Goal: Task Accomplishment & Management: Manage account settings

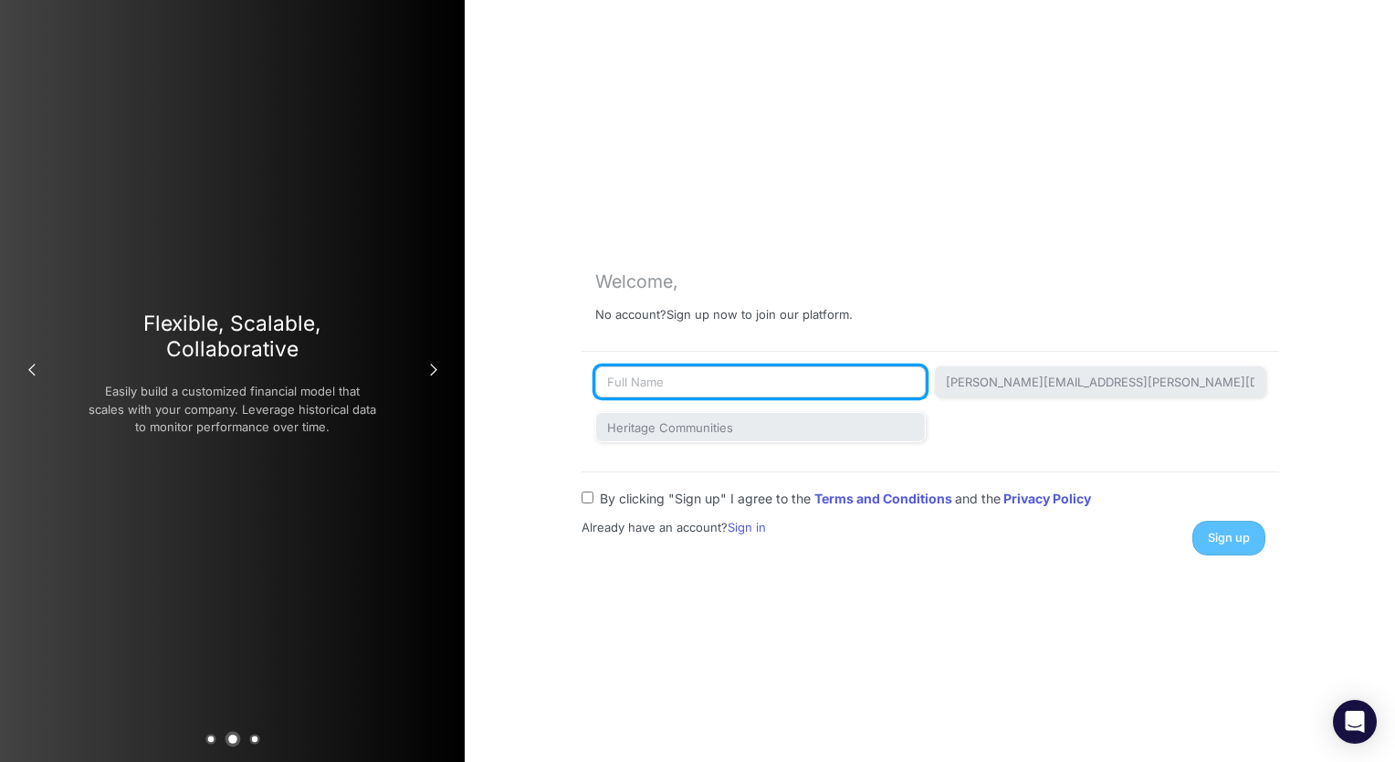
click at [672, 381] on input "text" at bounding box center [760, 381] width 331 height 31
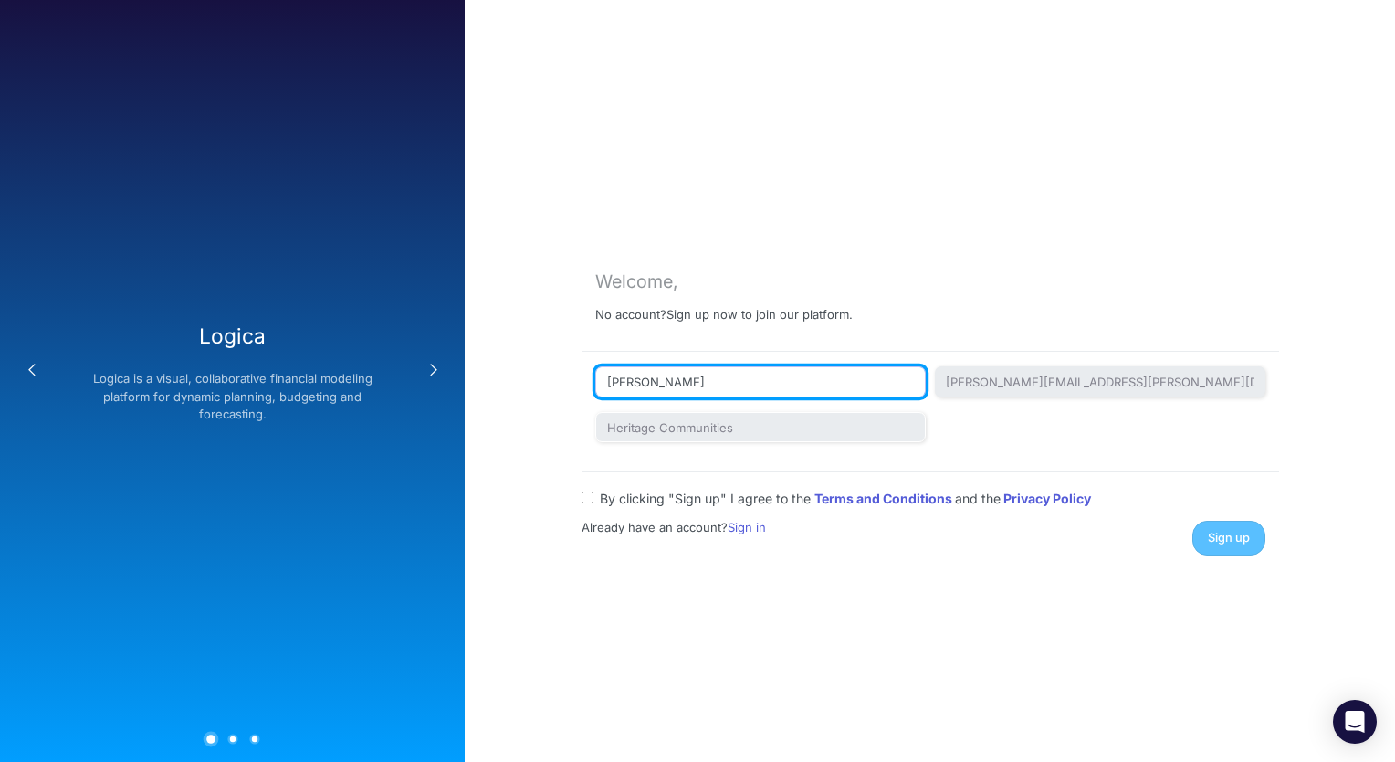
type input "Jill Guenther"
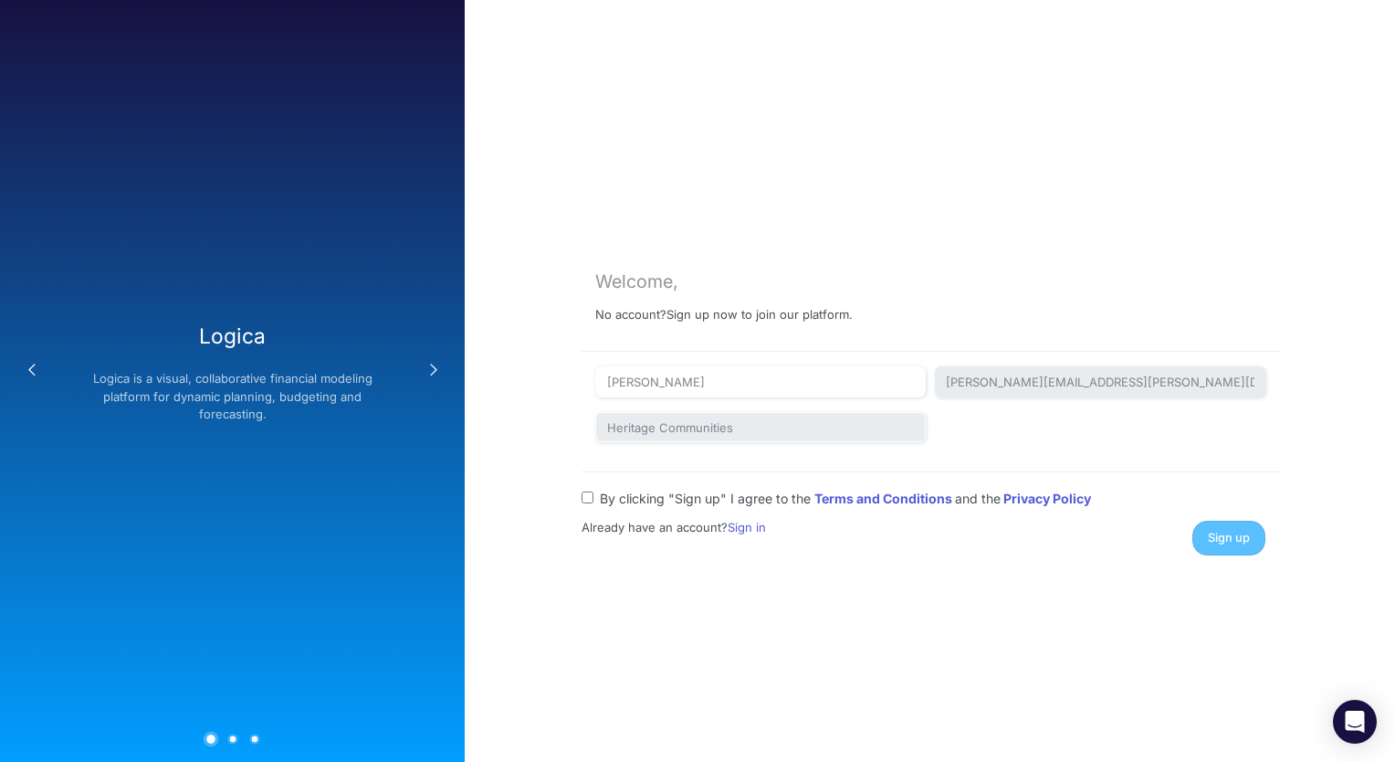
click at [588, 500] on input "By clicking "Sign up" I agree to the Terms and Conditions and the Privacy Policy" at bounding box center [588, 497] width 12 height 12
checkbox input "true"
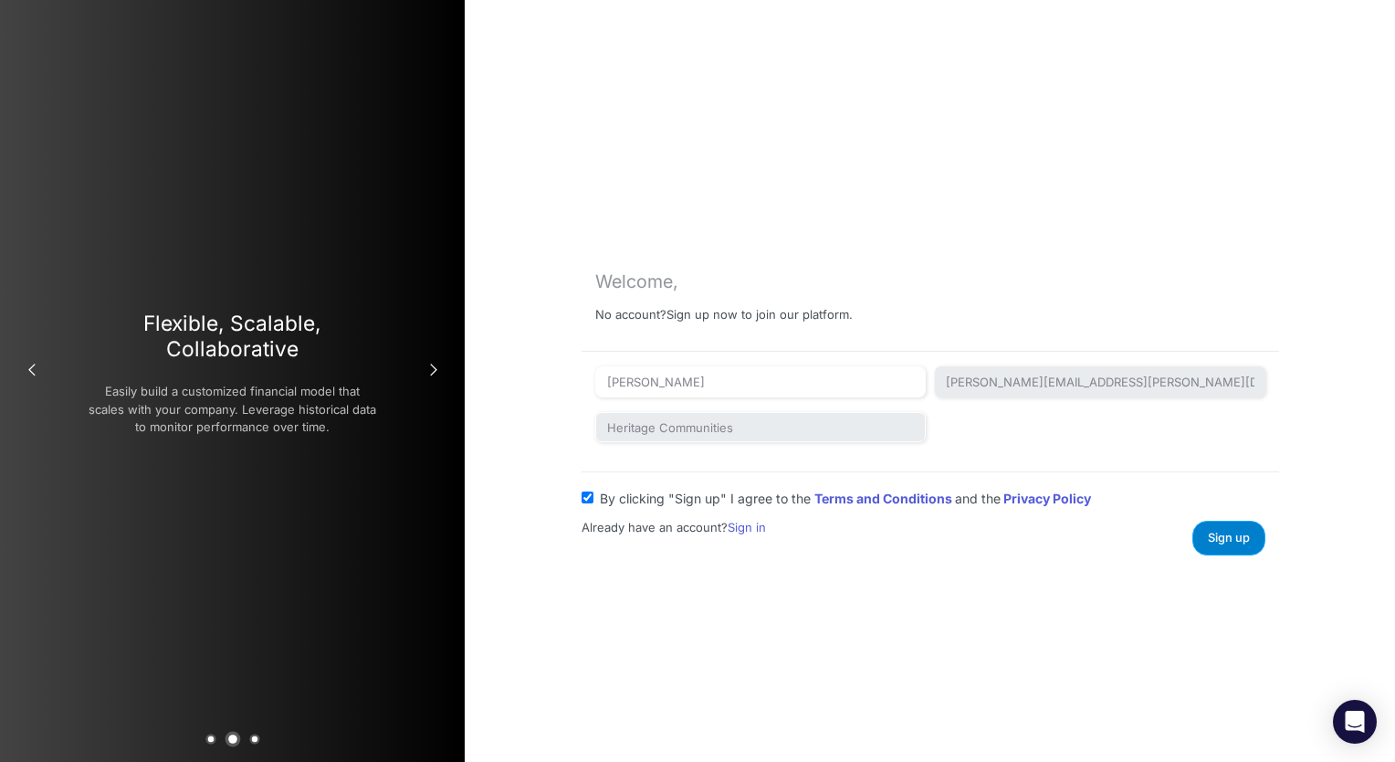
click at [1246, 530] on button "Sign up" at bounding box center [1229, 538] width 73 height 34
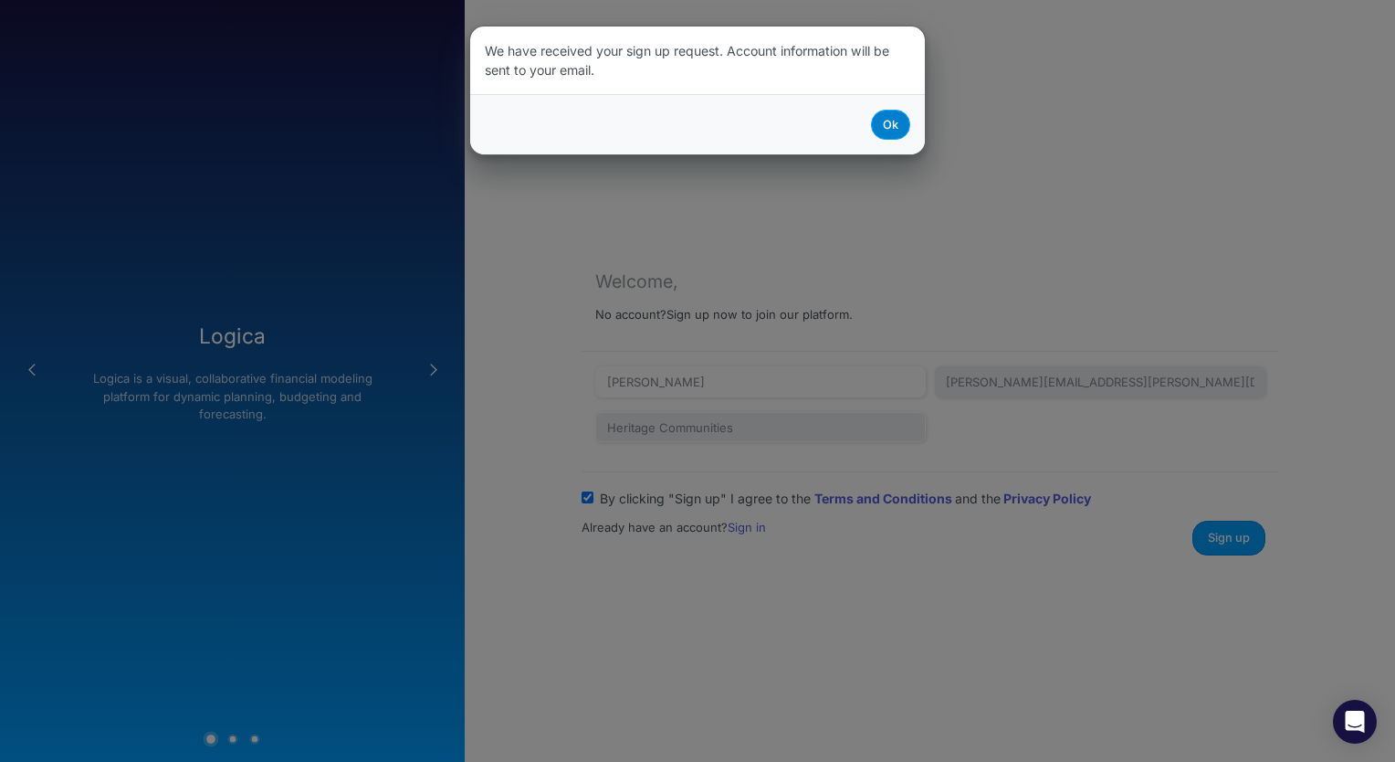
click at [888, 127] on button "Ok" at bounding box center [890, 125] width 39 height 30
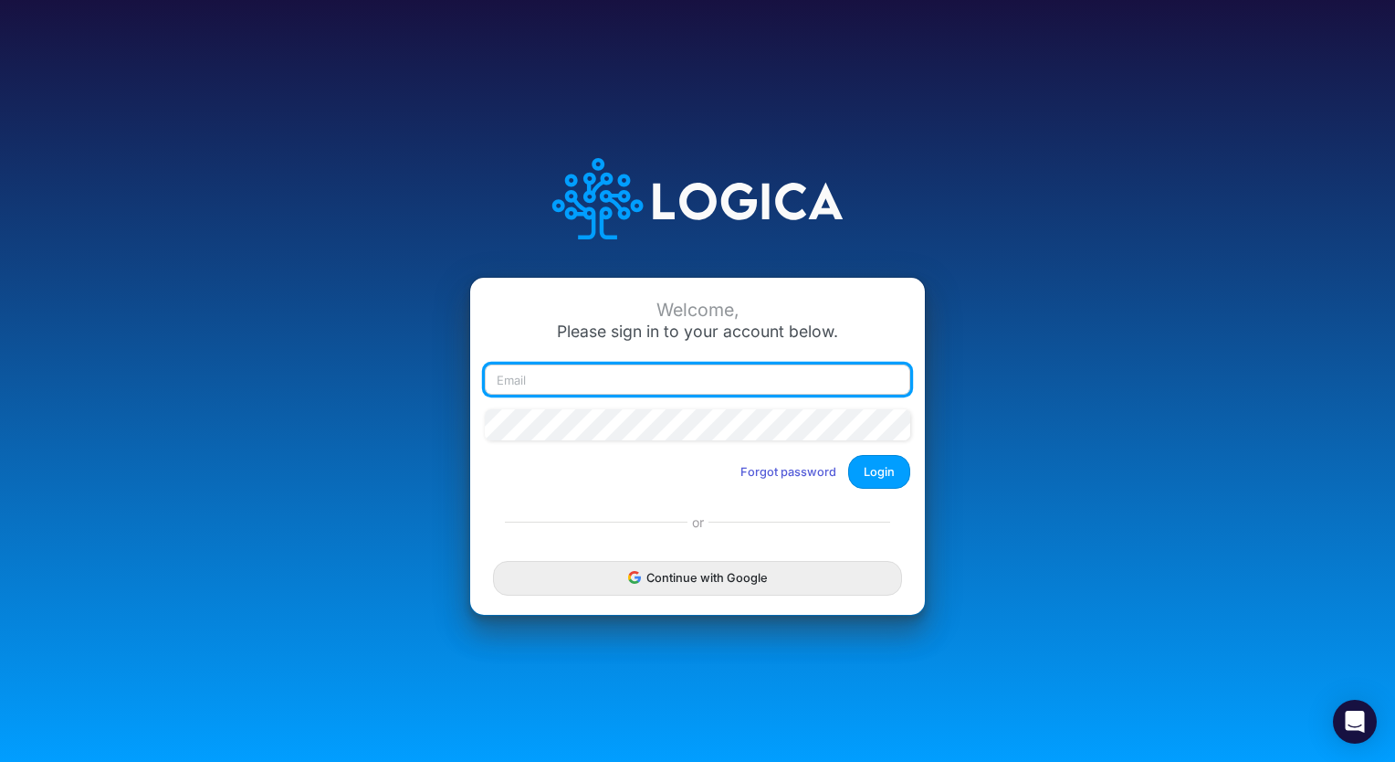
click at [537, 372] on input "email" at bounding box center [698, 379] width 426 height 31
type input "[PERSON_NAME][EMAIL_ADDRESS][PERSON_NAME][DOMAIN_NAME]"
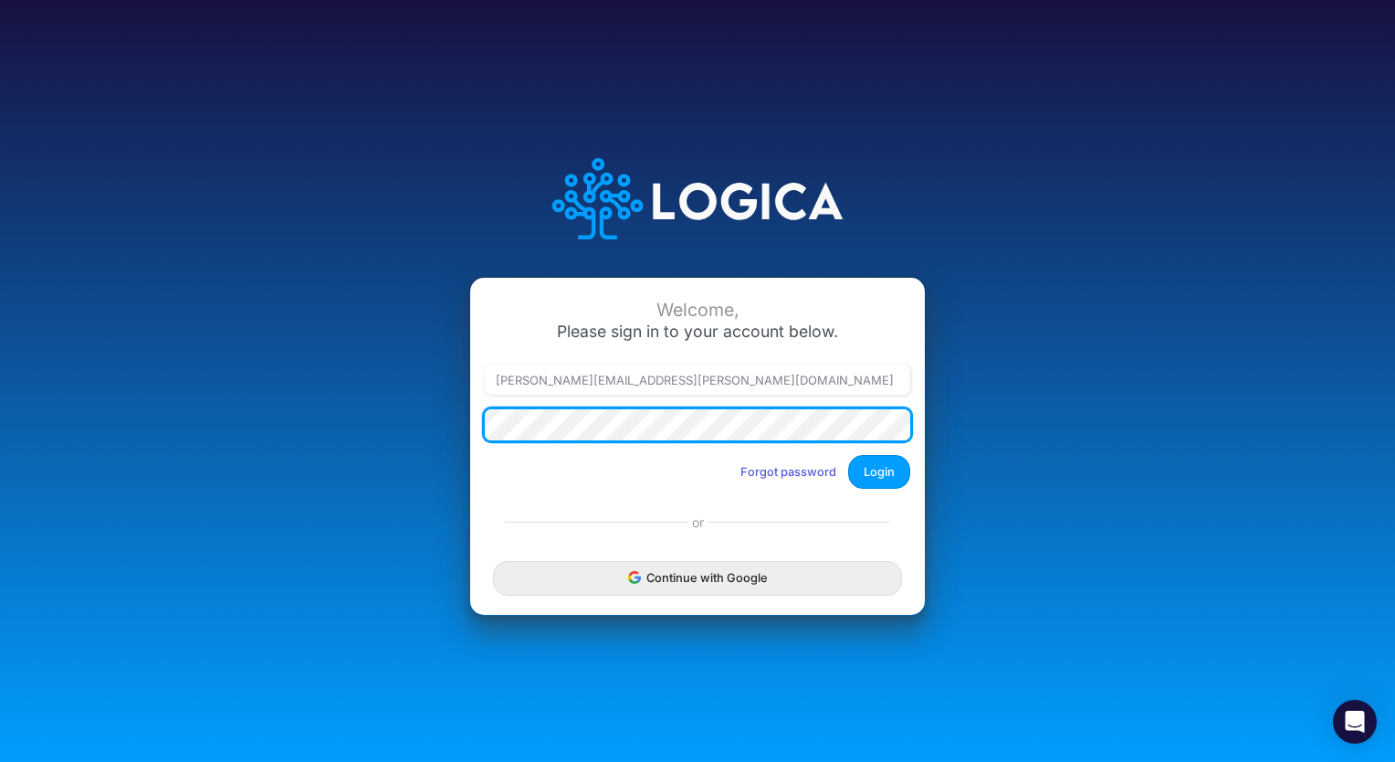
click at [848, 455] on button "Login" at bounding box center [879, 472] width 62 height 34
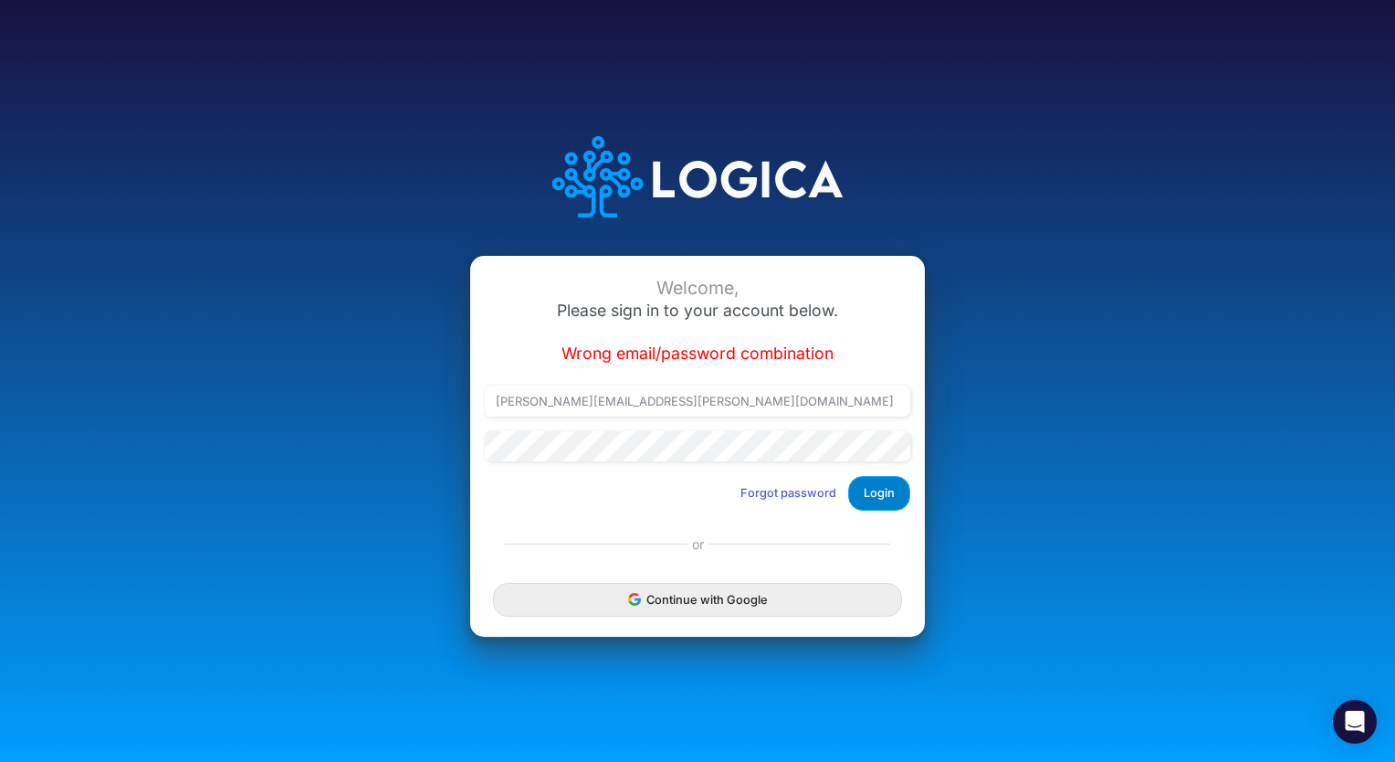
click at [882, 494] on button "Login" at bounding box center [879, 493] width 62 height 34
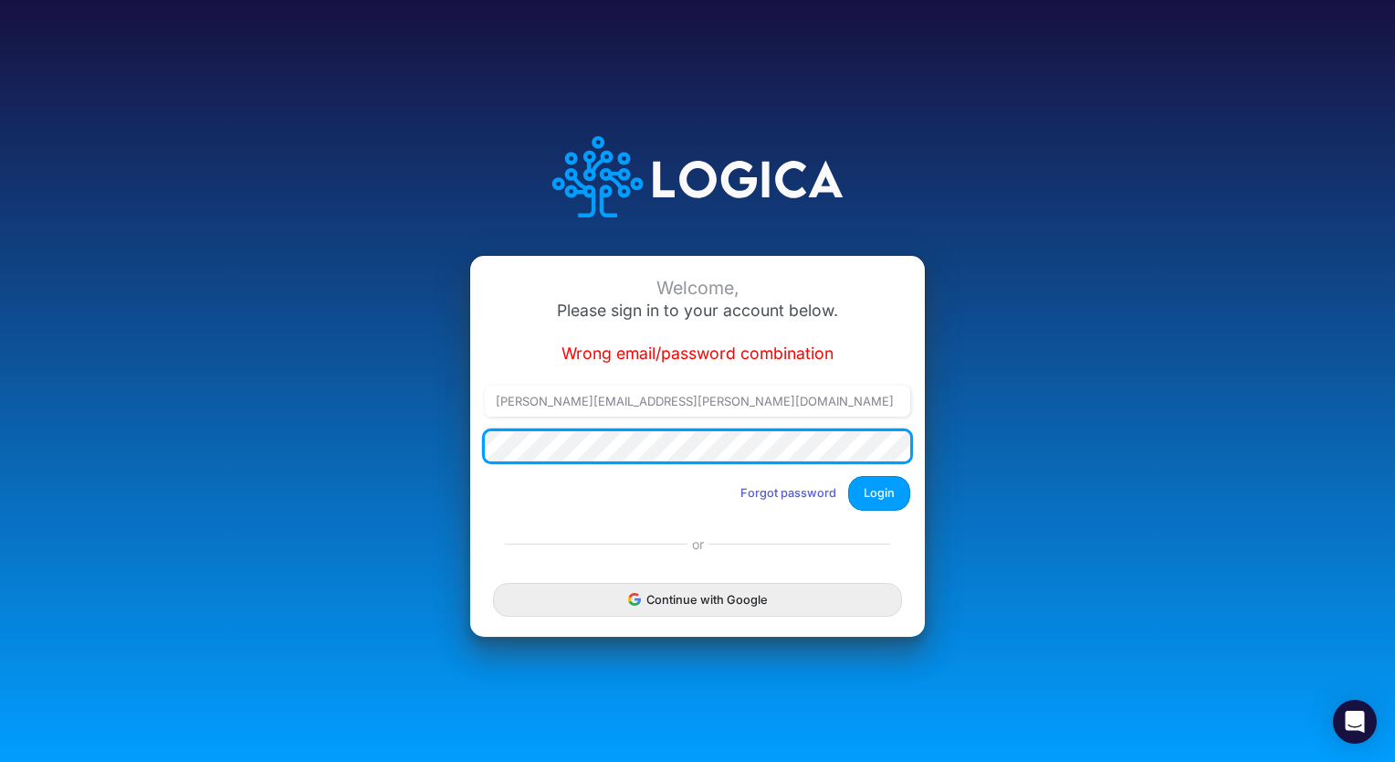
click at [441, 455] on div "Welcome, Please sign in to your account below. Wrong email/password combination…" at bounding box center [698, 380] width 931 height 563
click at [848, 476] on button "Login" at bounding box center [879, 493] width 62 height 34
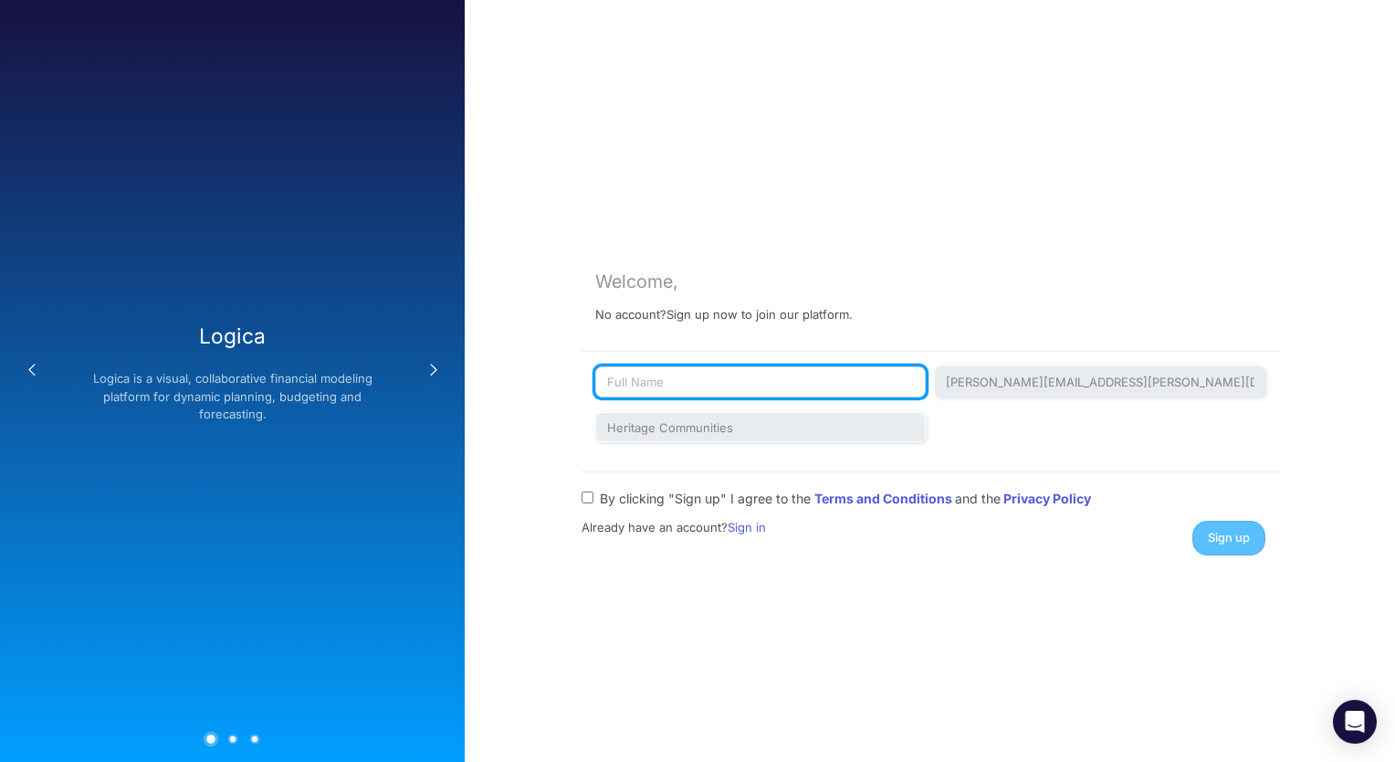
click at [641, 384] on input "text" at bounding box center [760, 381] width 331 height 31
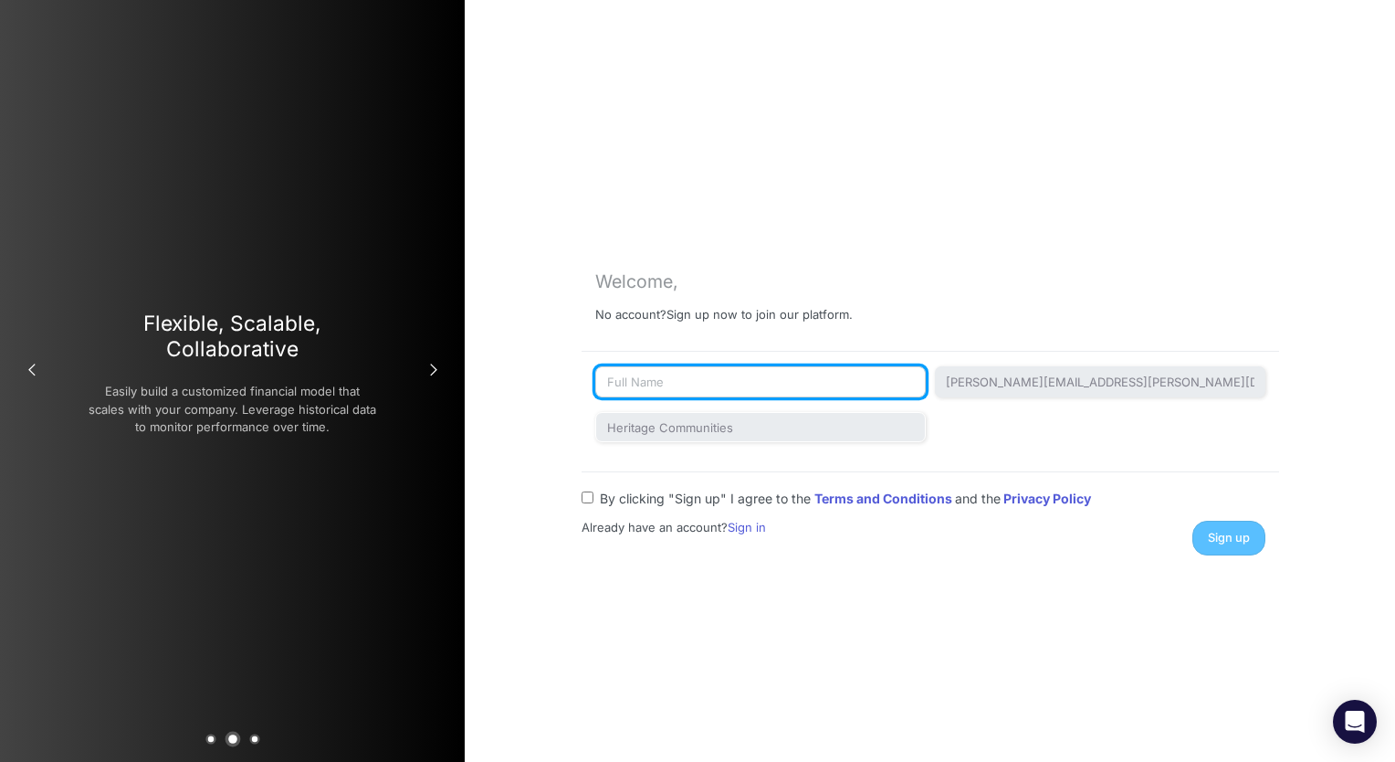
type input "[PERSON_NAME]"
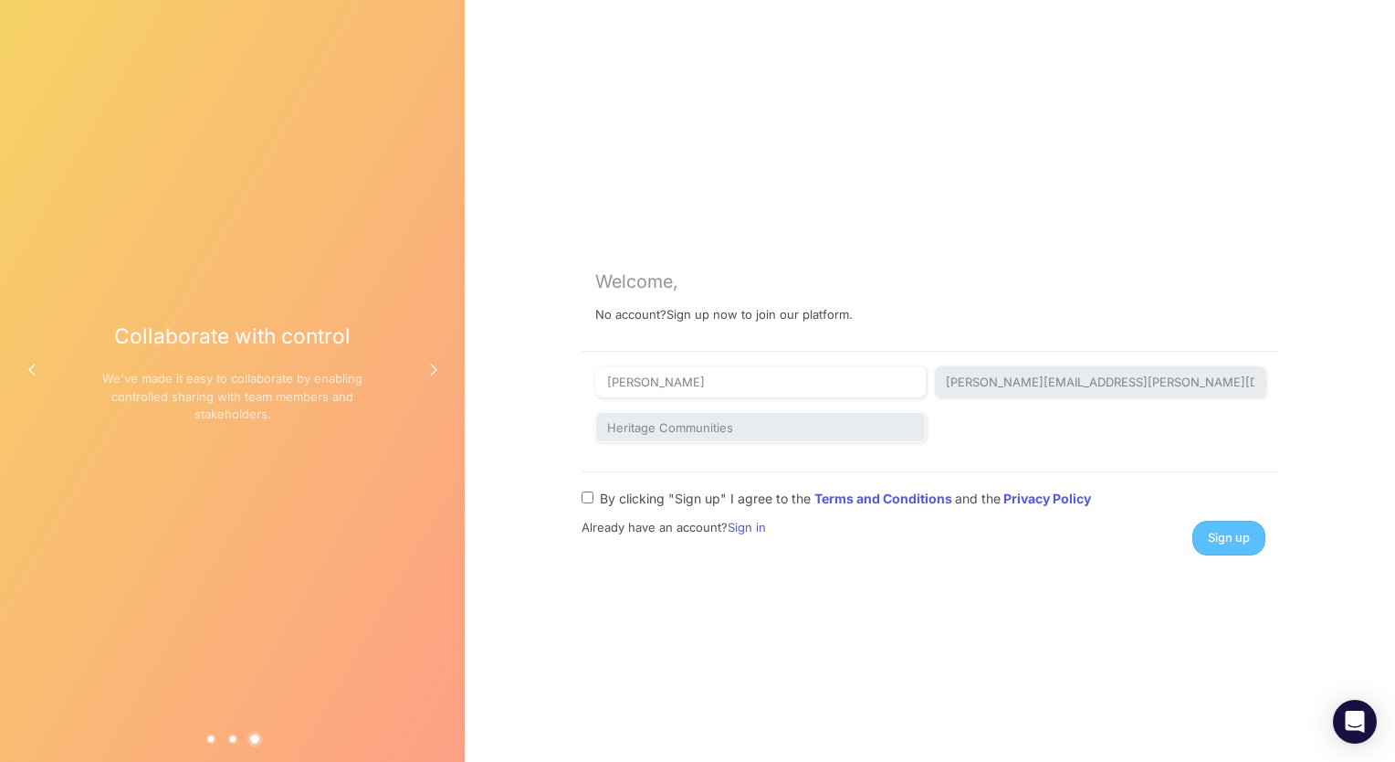
click at [592, 494] on input "By clicking "Sign up" I agree to the Terms and Conditions and the Privacy Policy" at bounding box center [588, 497] width 12 height 12
checkbox input "true"
click at [1213, 539] on span "Sign up" at bounding box center [1229, 538] width 42 height 14
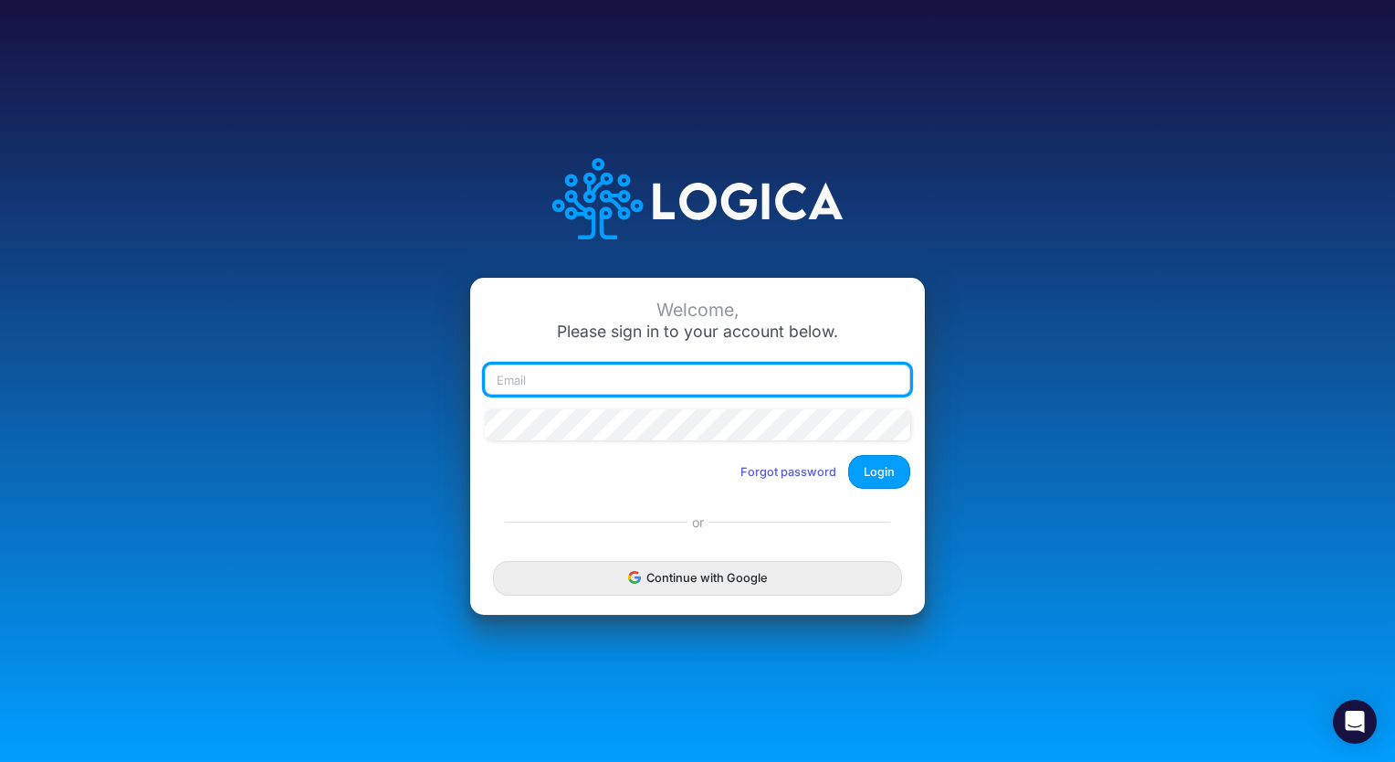
click at [542, 382] on input "email" at bounding box center [698, 379] width 426 height 31
type input "[PERSON_NAME][EMAIL_ADDRESS][PERSON_NAME][DOMAIN_NAME]"
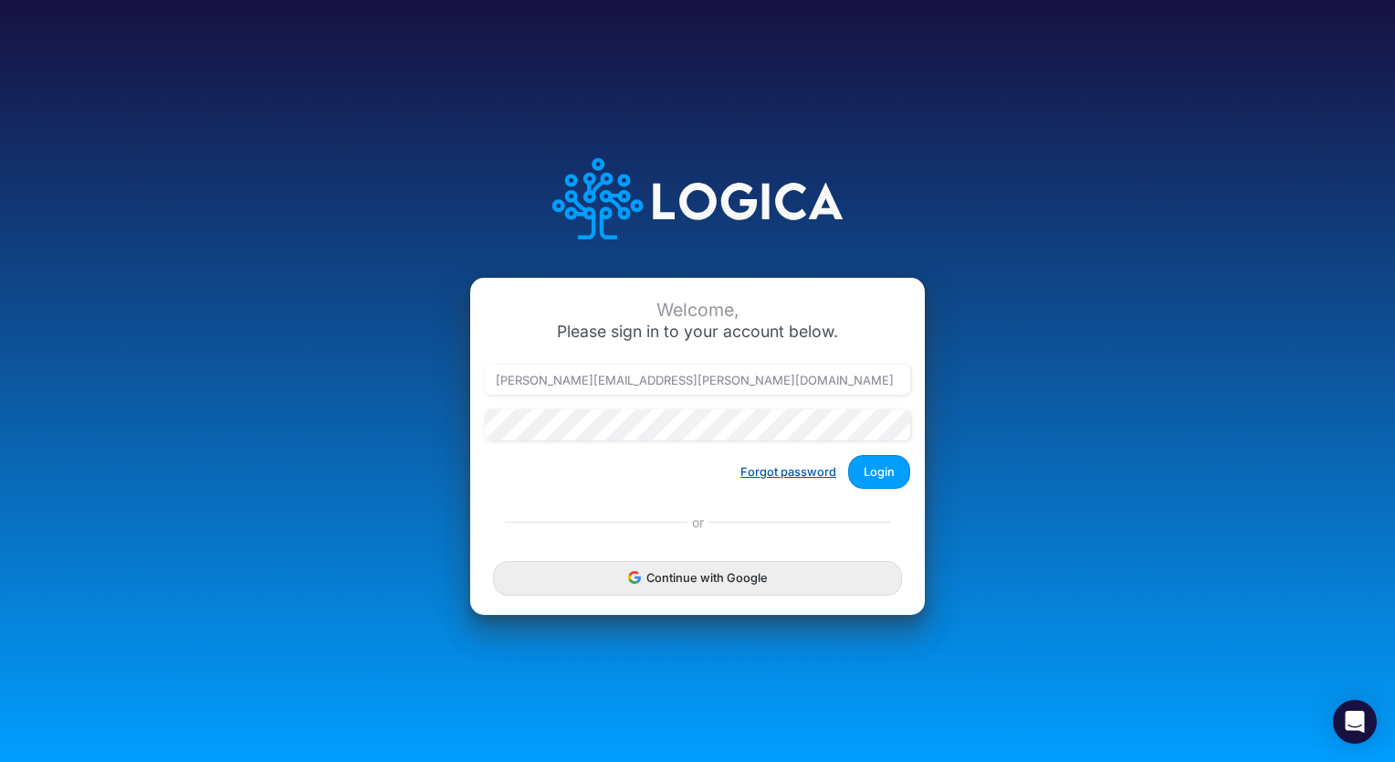
click at [760, 470] on button "Forgot password" at bounding box center [789, 472] width 120 height 30
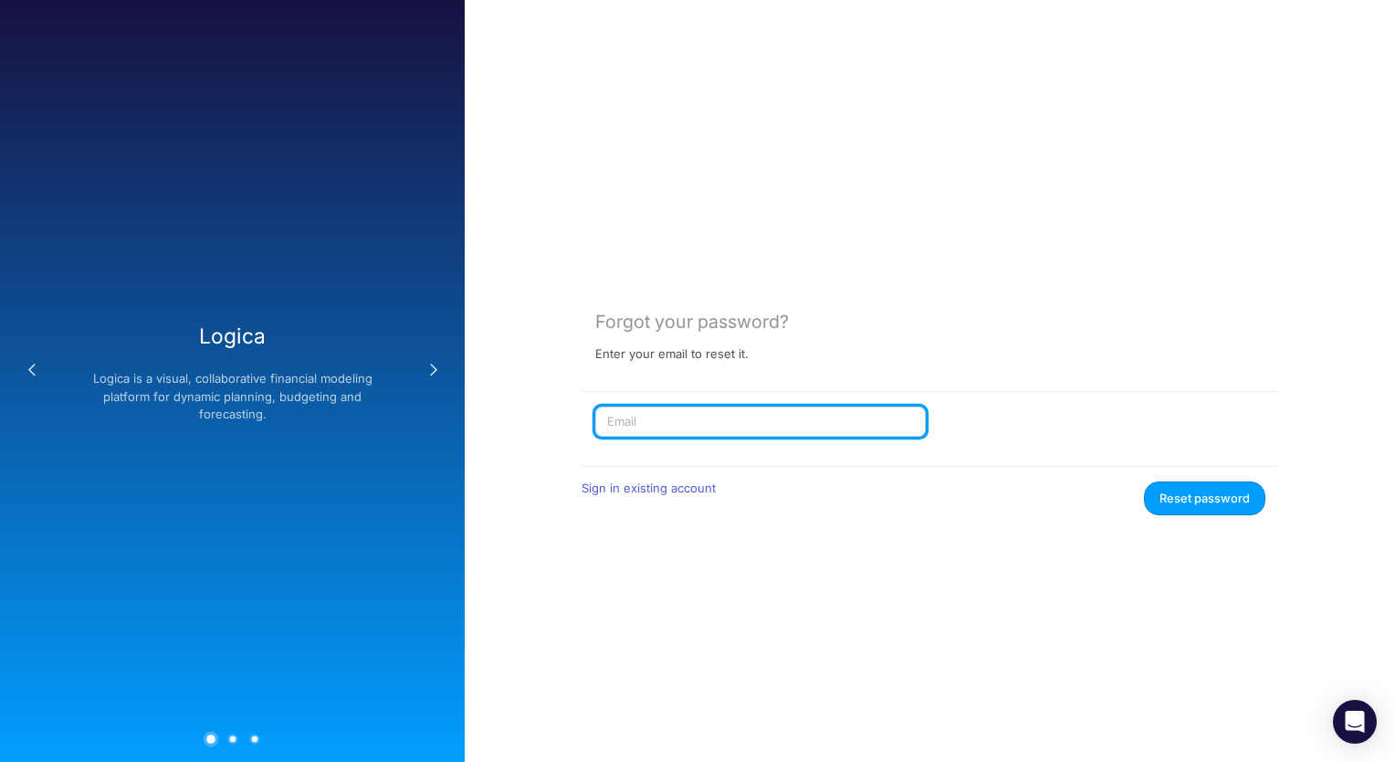
click at [687, 429] on input "text" at bounding box center [760, 421] width 331 height 31
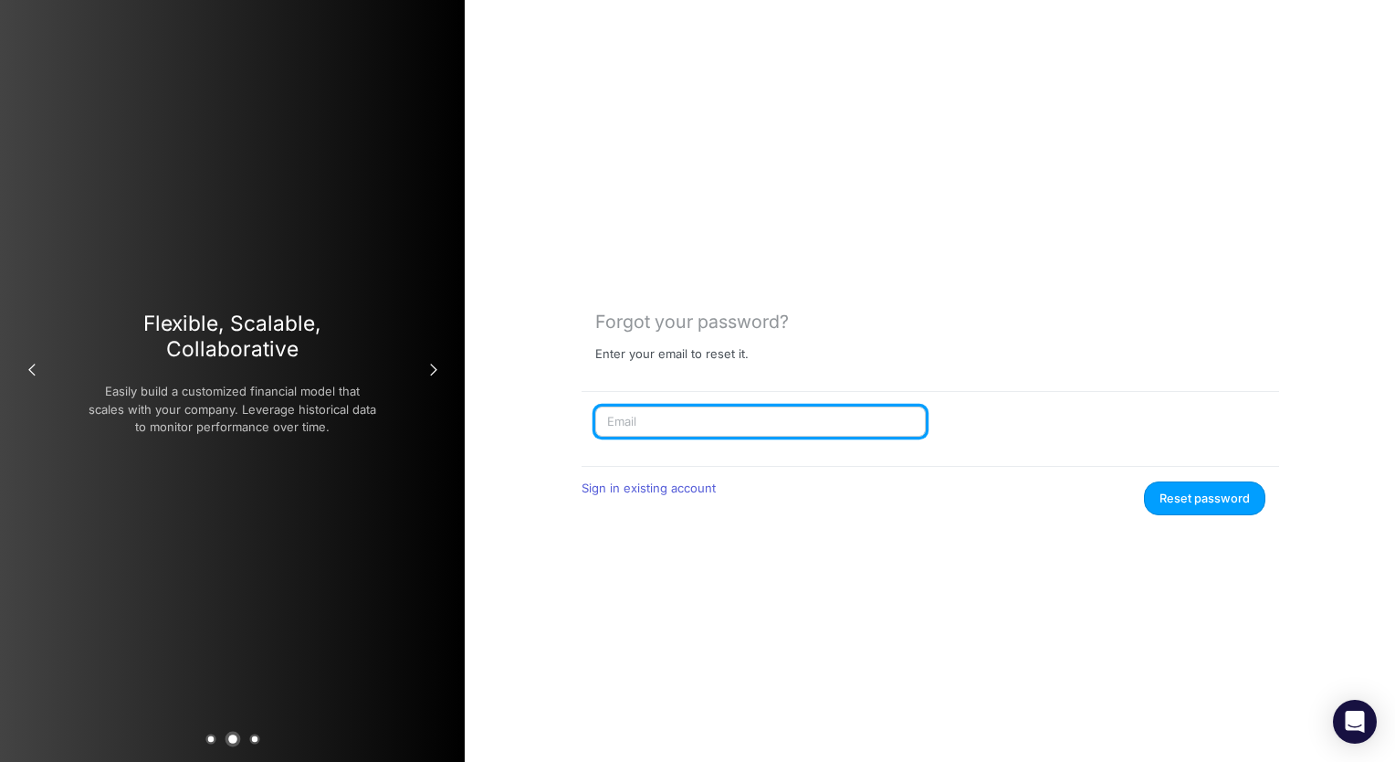
type input "jill.guenther@Heritage-communities.com"
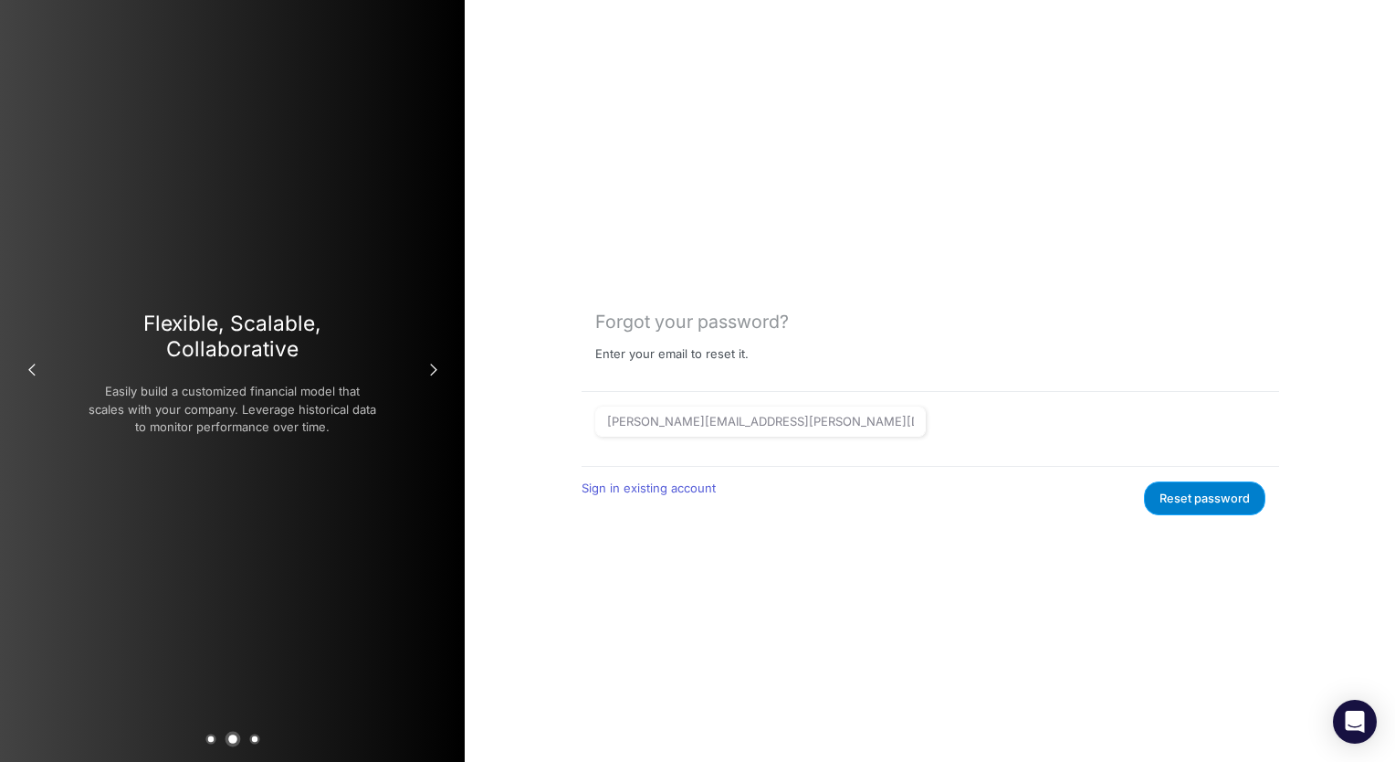
click at [1190, 500] on button "Reset password" at bounding box center [1204, 498] width 121 height 34
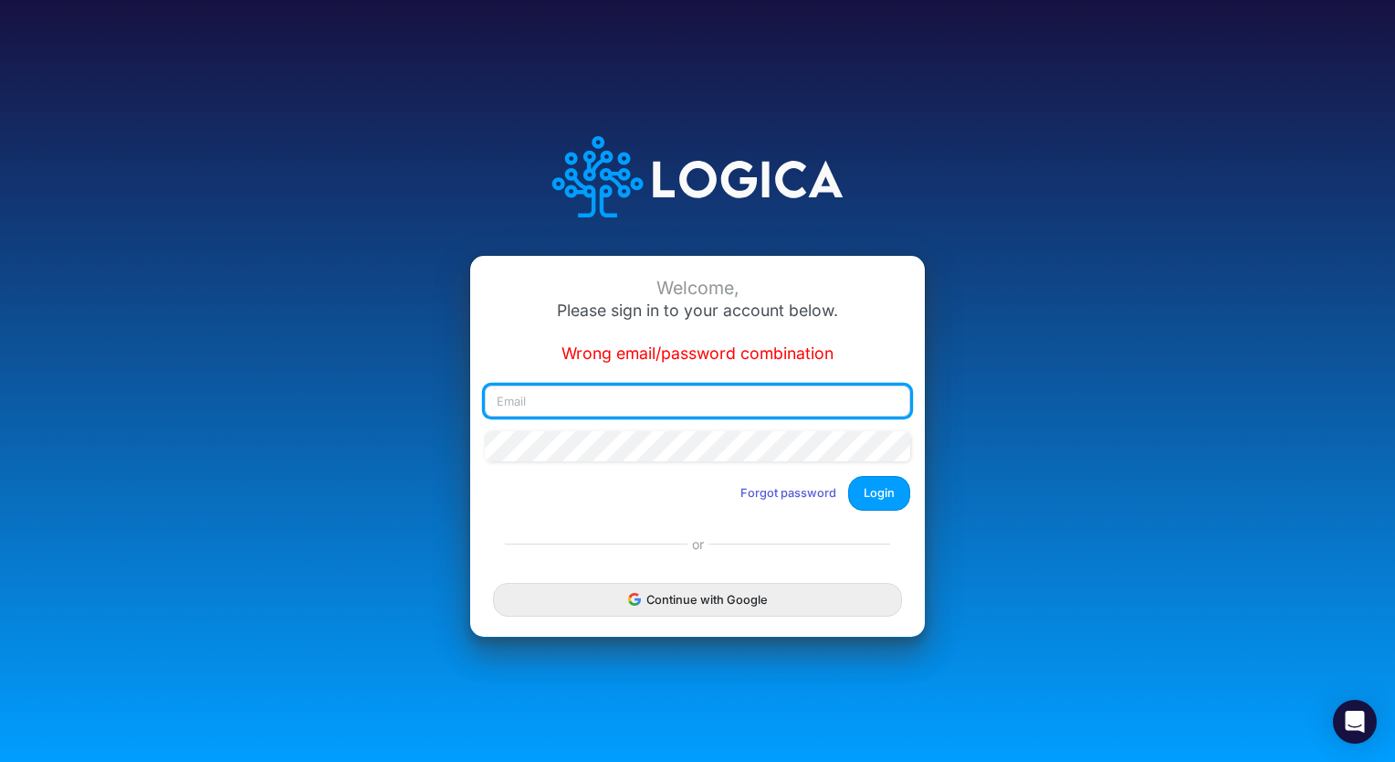
click at [527, 406] on input "email" at bounding box center [698, 400] width 426 height 31
type input "[PERSON_NAME][EMAIL_ADDRESS][PERSON_NAME][DOMAIN_NAME]"
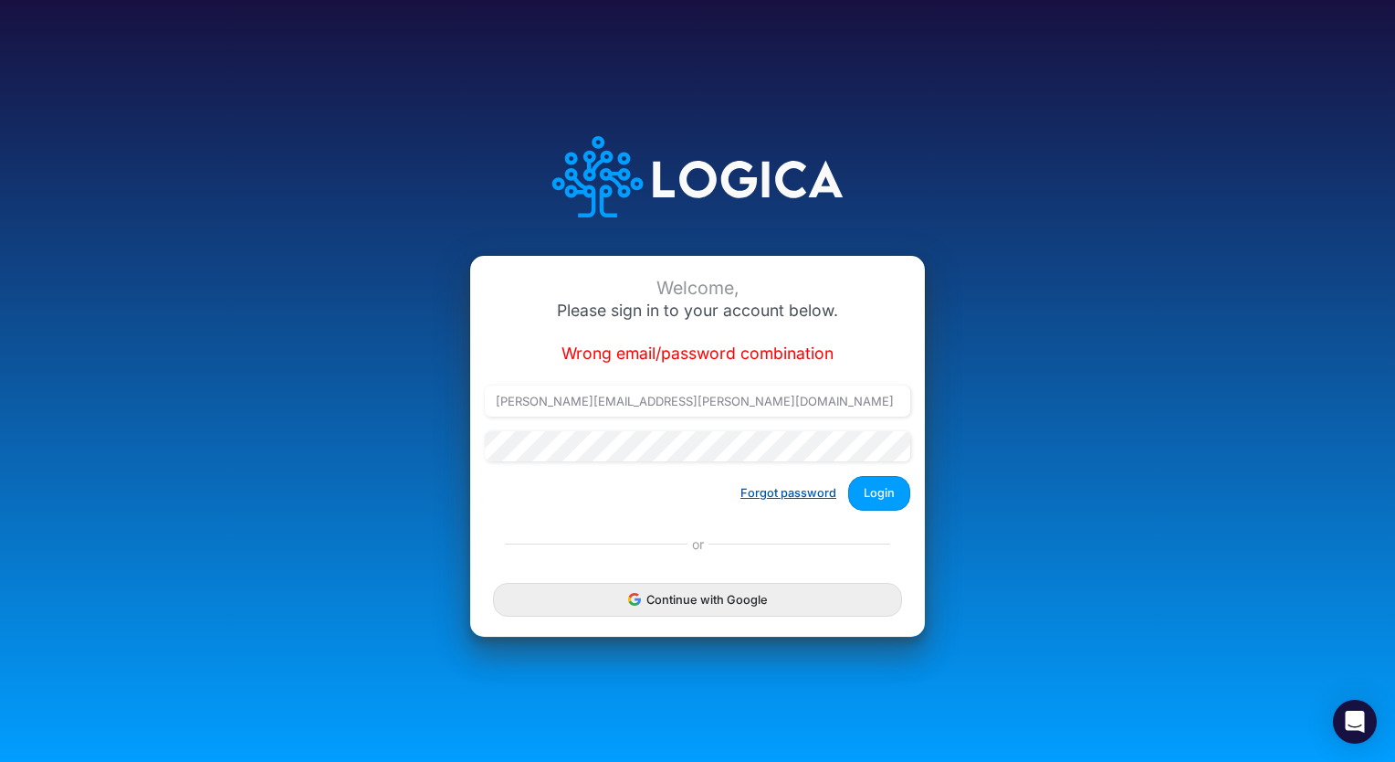
click at [805, 494] on button "Forgot password" at bounding box center [789, 493] width 120 height 30
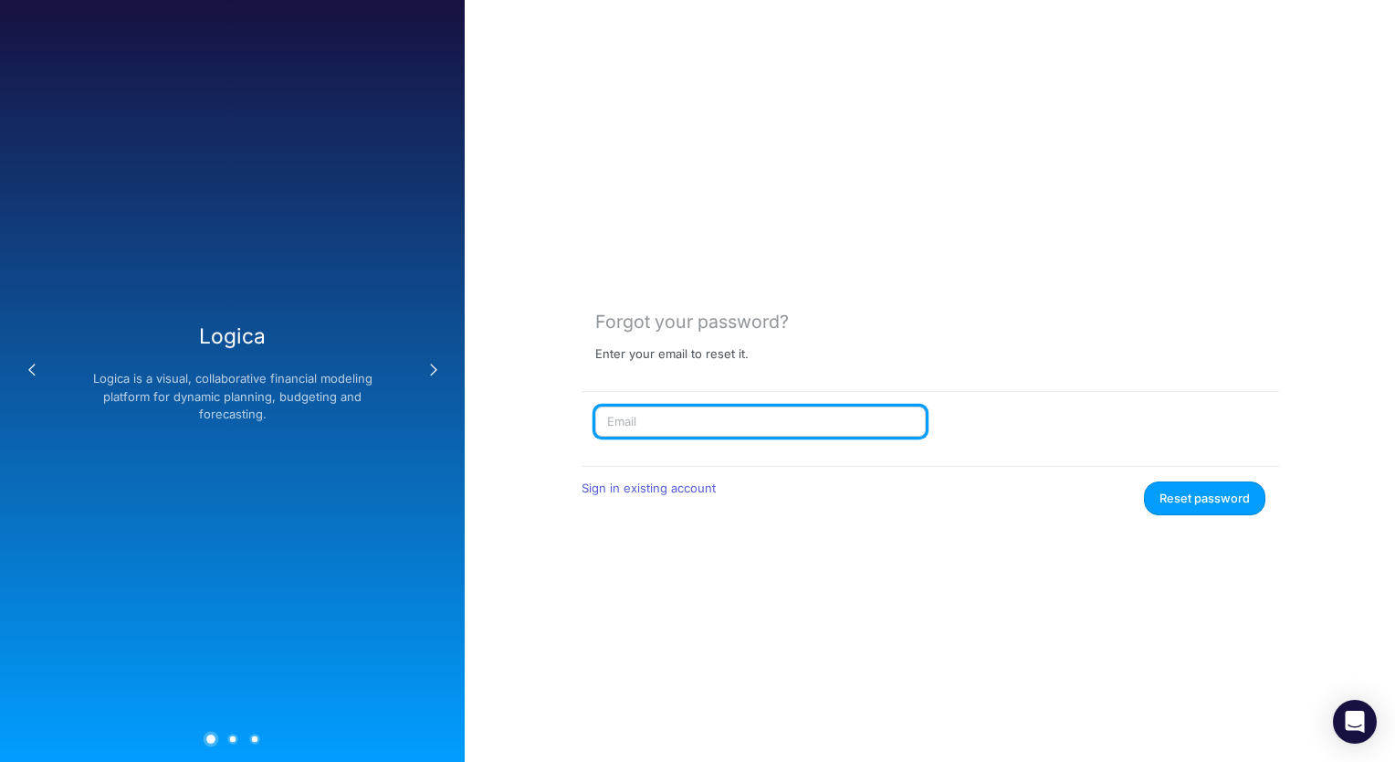
click at [650, 433] on input "text" at bounding box center [760, 421] width 331 height 31
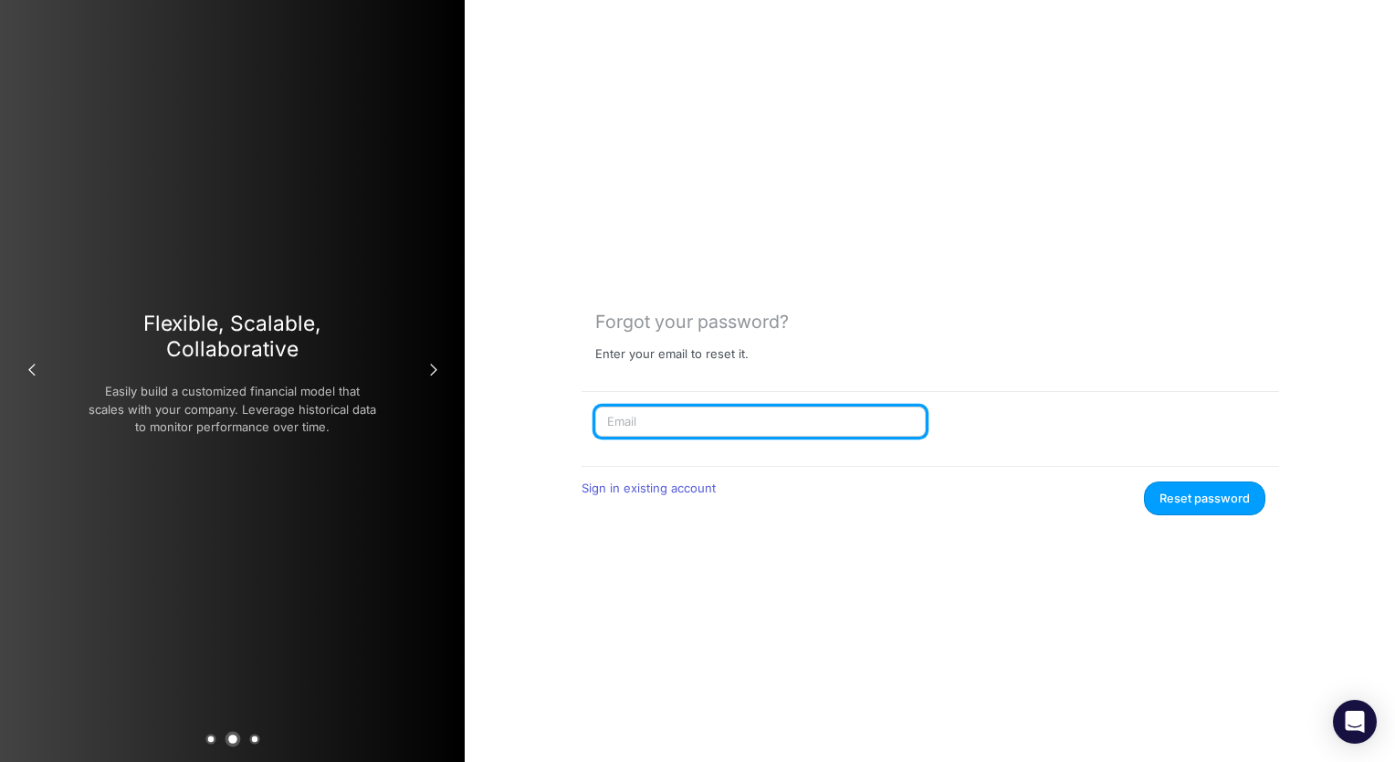
type input "[PERSON_NAME][EMAIL_ADDRESS][PERSON_NAME][DOMAIN_NAME]"
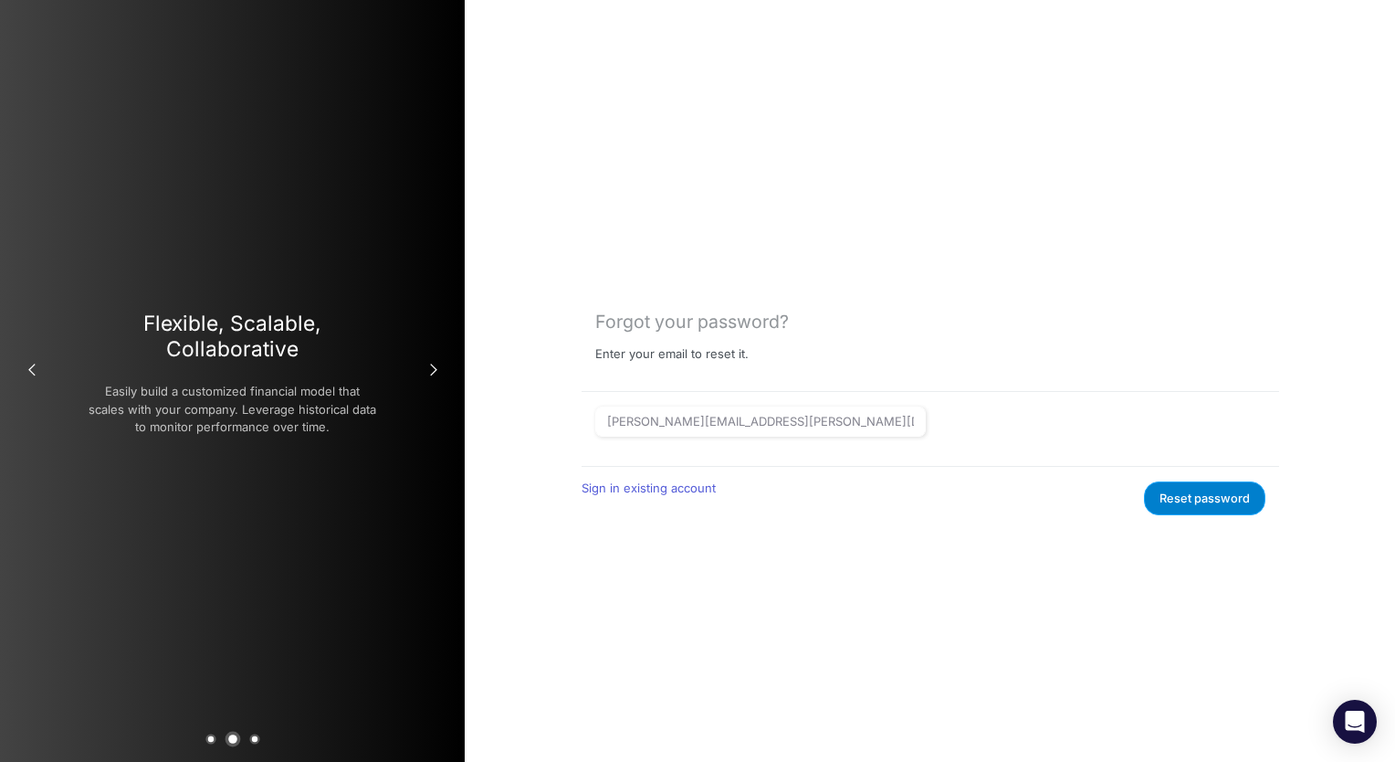
click at [1163, 491] on button "Reset password" at bounding box center [1204, 498] width 121 height 34
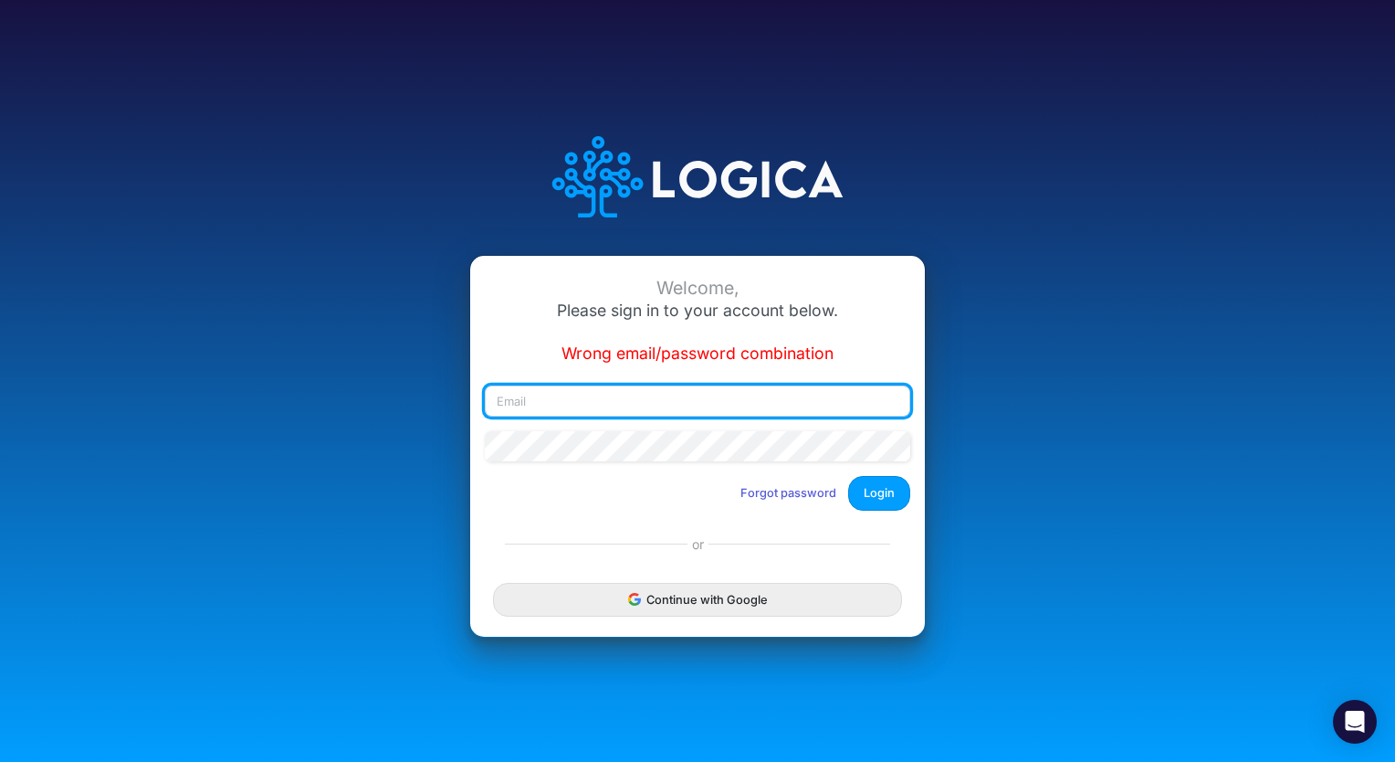
click at [521, 399] on input "email" at bounding box center [698, 400] width 426 height 31
type input "[PERSON_NAME][EMAIL_ADDRESS][PERSON_NAME][DOMAIN_NAME]"
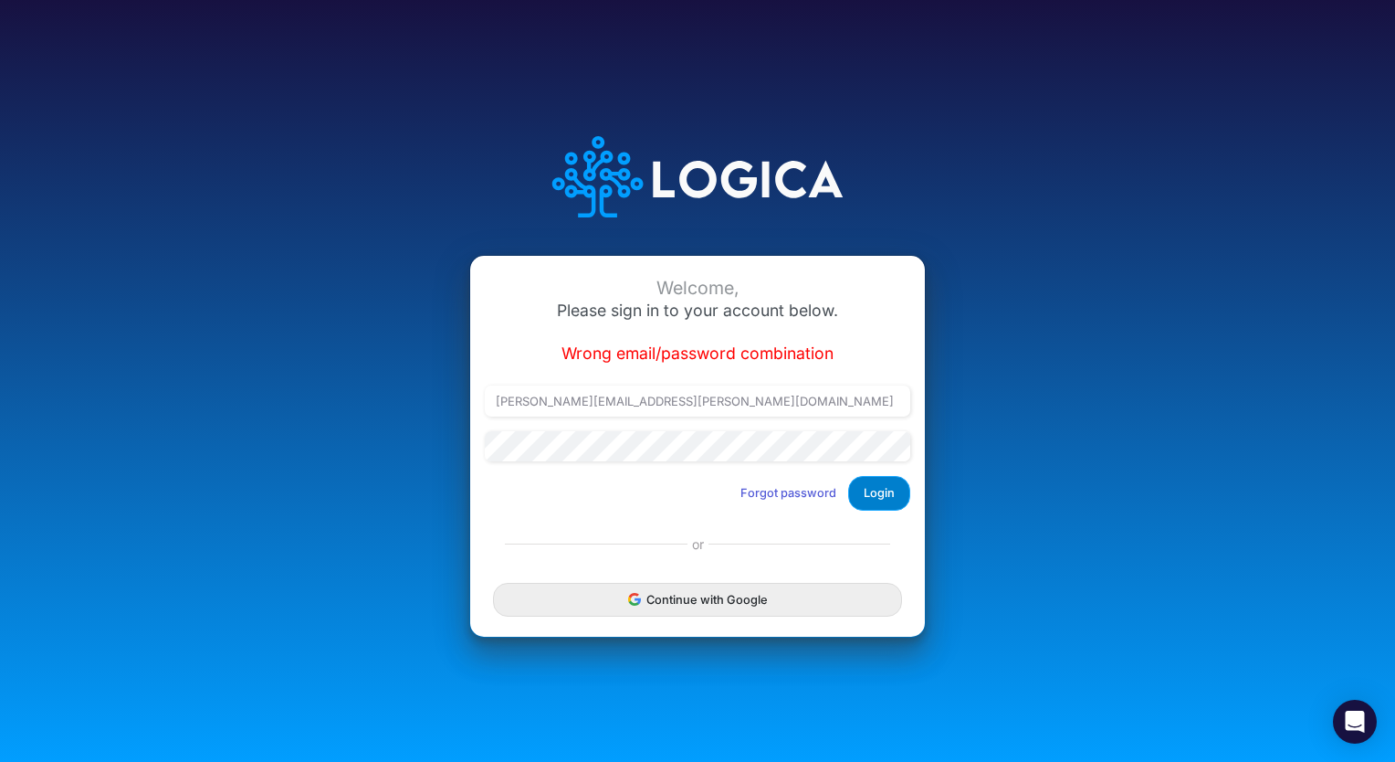
click at [883, 490] on button "Login" at bounding box center [879, 493] width 62 height 34
click at [588, 381] on div "Welcome, Please sign in to your account below. Wrong email/password combination…" at bounding box center [697, 390] width 455 height 268
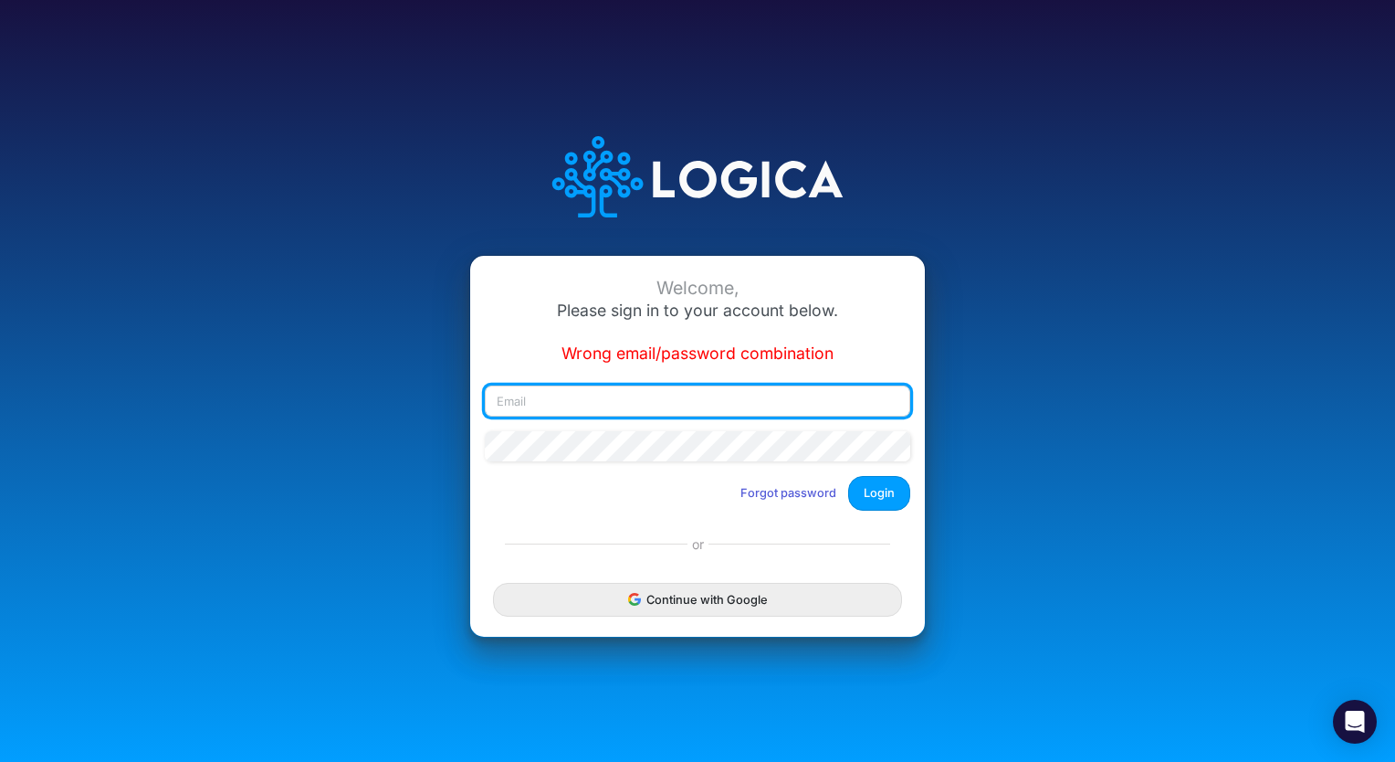
click at [588, 393] on input "email" at bounding box center [698, 400] width 426 height 31
type input "[PERSON_NAME][EMAIL_ADDRESS][PERSON_NAME][DOMAIN_NAME]"
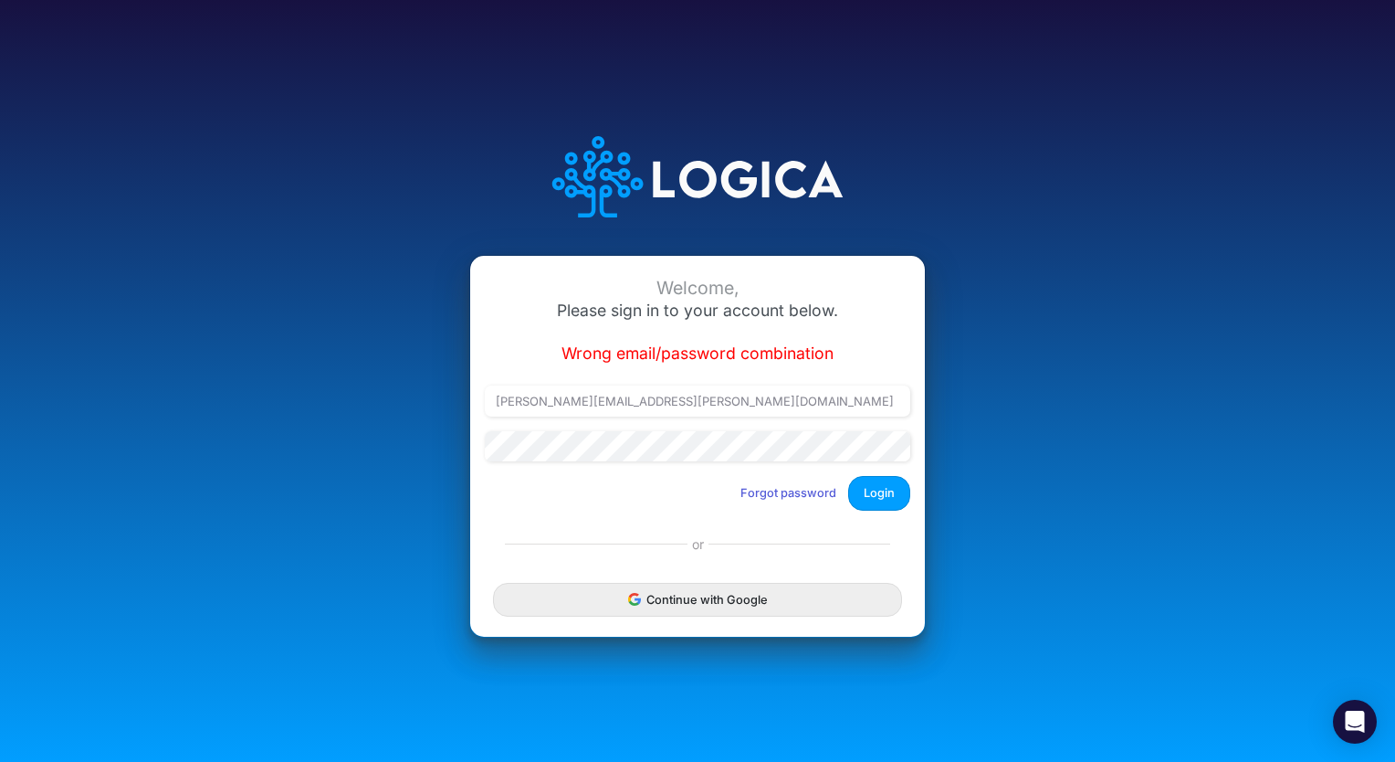
click at [576, 462] on div at bounding box center [697, 454] width 435 height 46
click at [877, 495] on button "Login" at bounding box center [879, 493] width 62 height 34
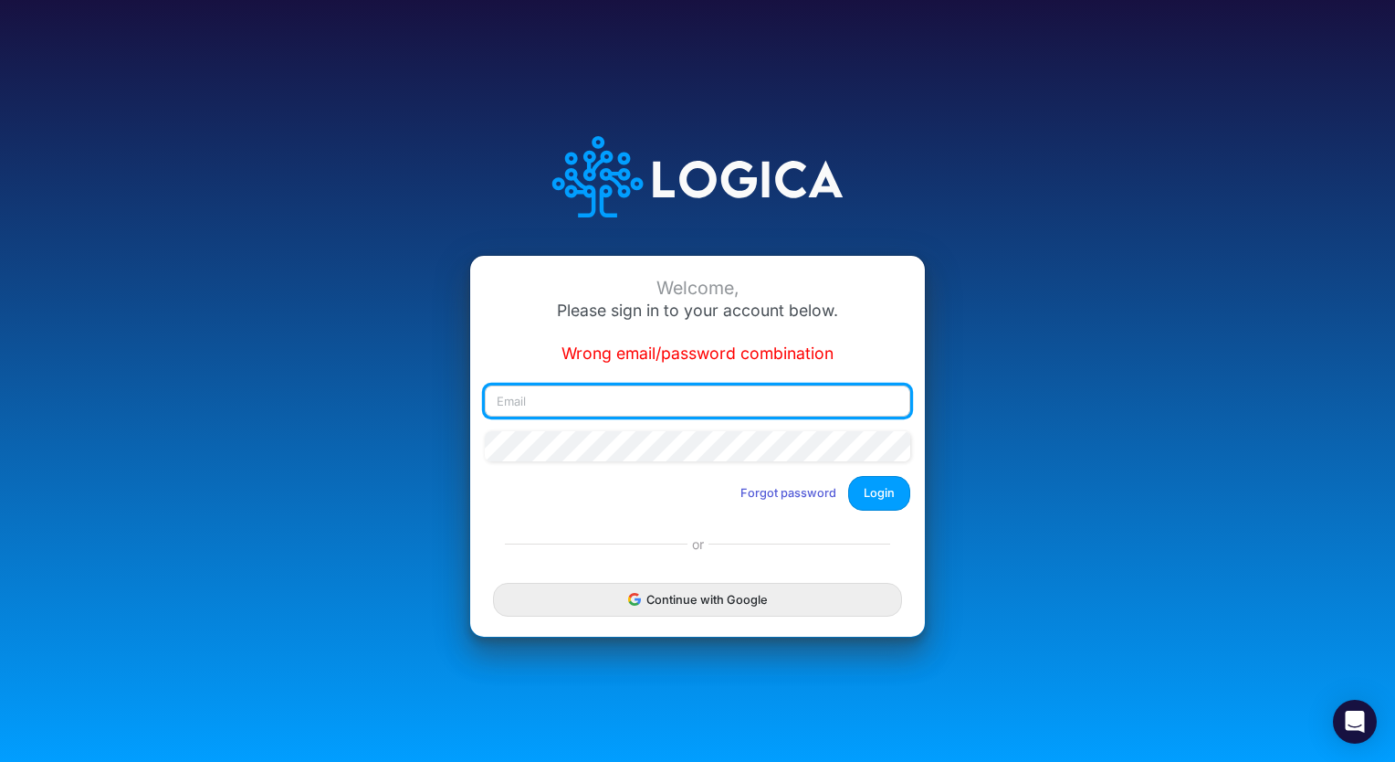
click at [577, 412] on input "email" at bounding box center [698, 400] width 426 height 31
type input "[PERSON_NAME][EMAIL_ADDRESS][PERSON_NAME][DOMAIN_NAME]"
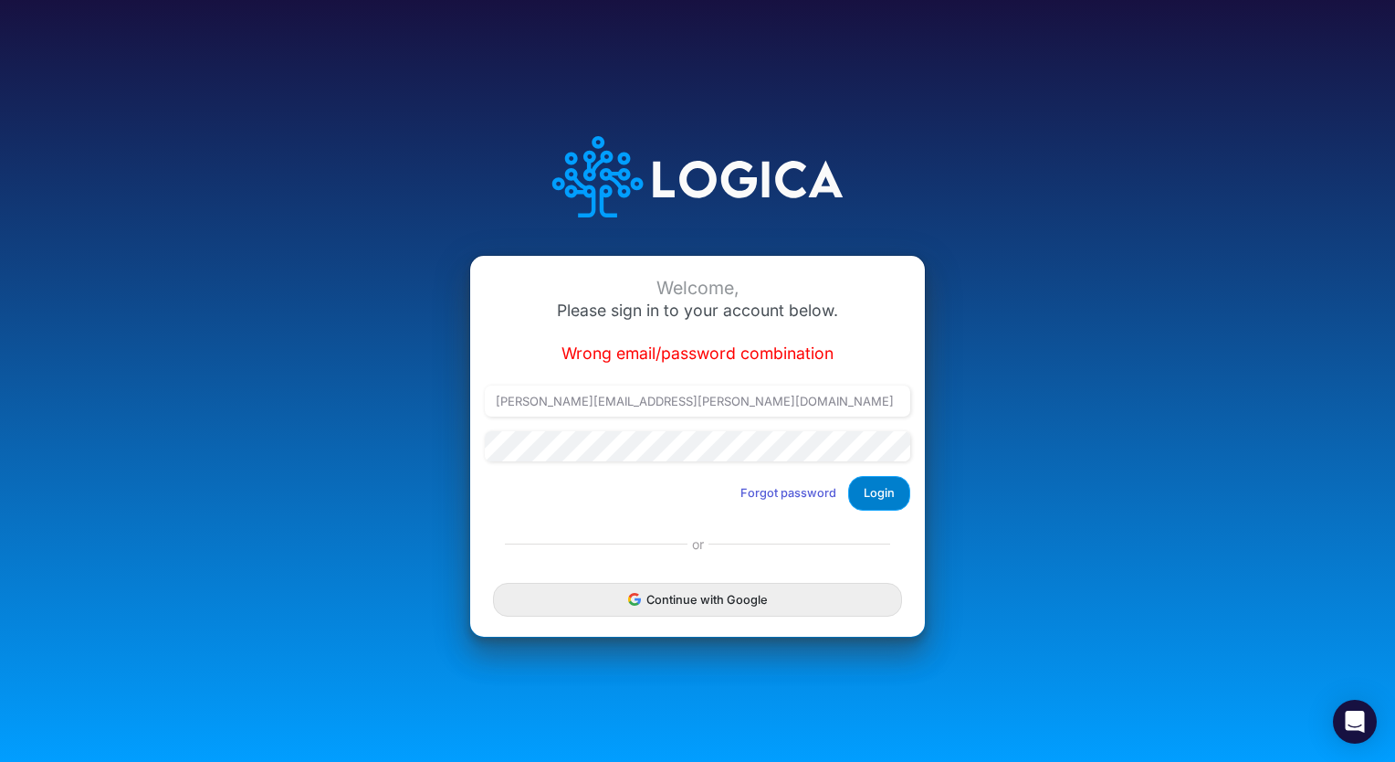
click at [869, 498] on button "Login" at bounding box center [879, 493] width 62 height 34
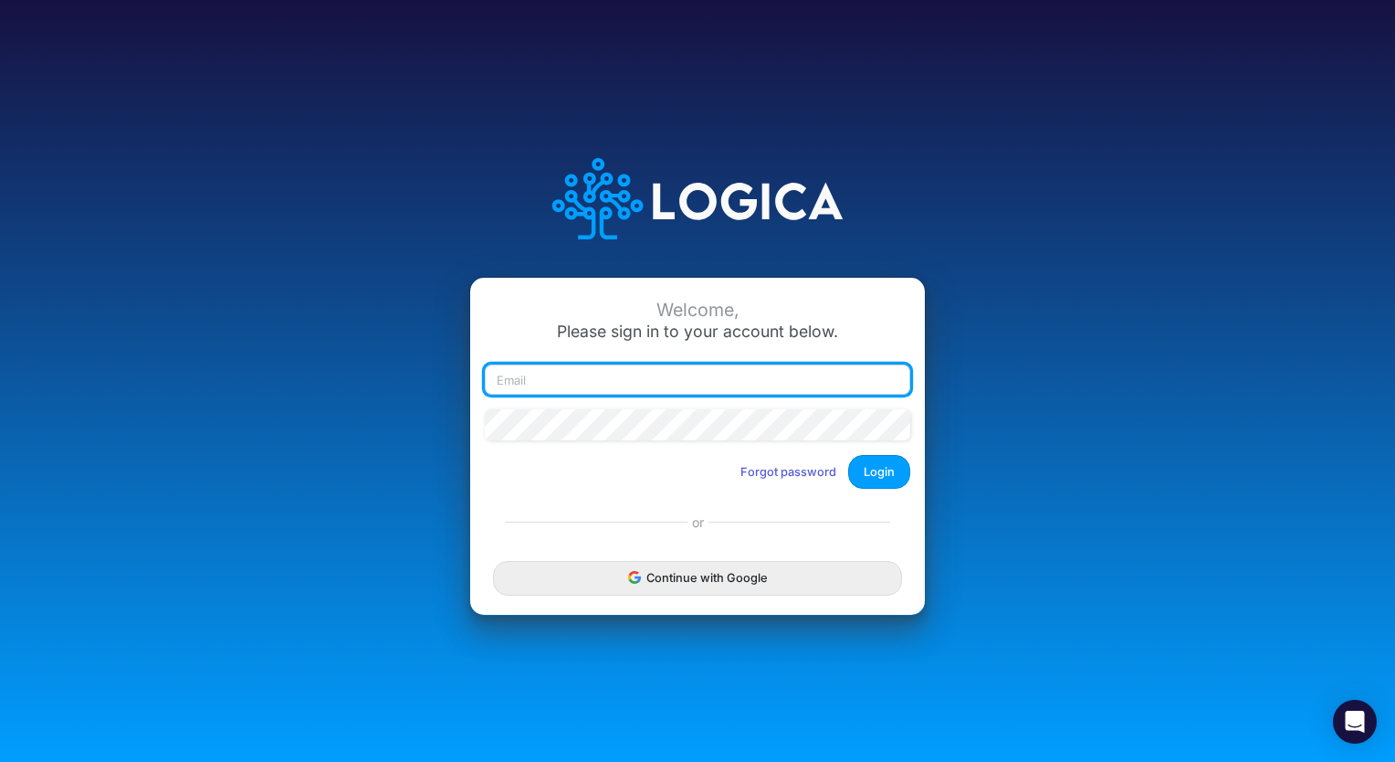
click at [545, 382] on input "email" at bounding box center [698, 379] width 426 height 31
type input "[PERSON_NAME][EMAIL_ADDRESS][PERSON_NAME][DOMAIN_NAME]"
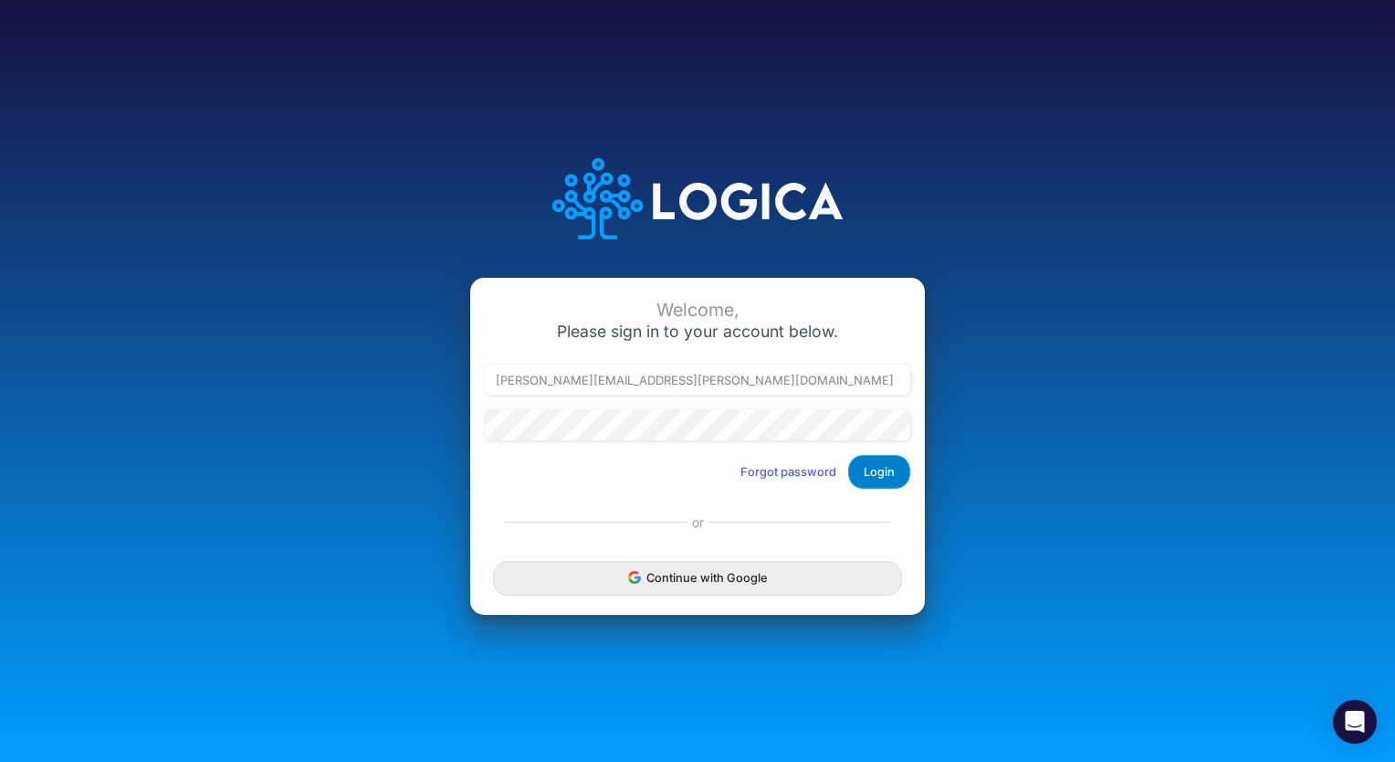
click at [878, 471] on button "Login" at bounding box center [879, 472] width 62 height 34
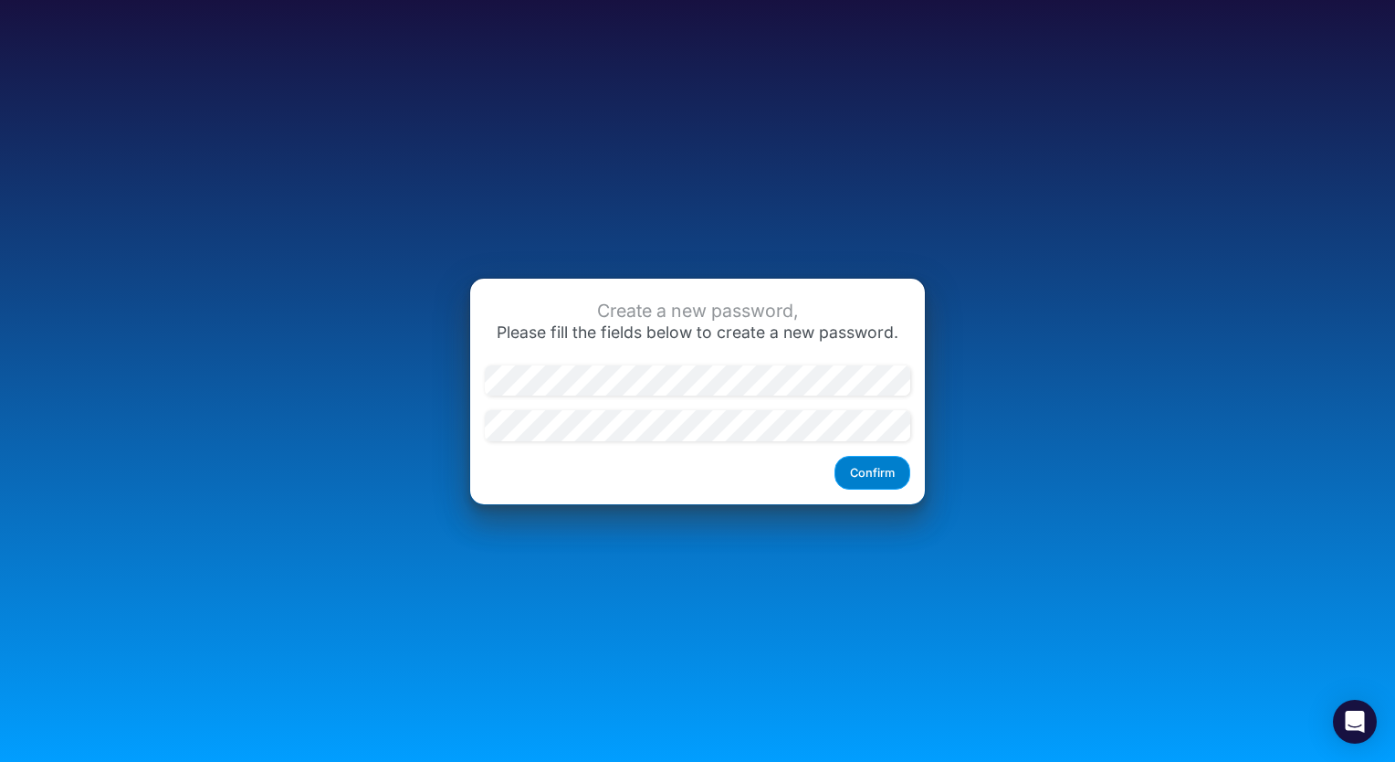
click at [895, 472] on button "Confirm" at bounding box center [873, 473] width 76 height 34
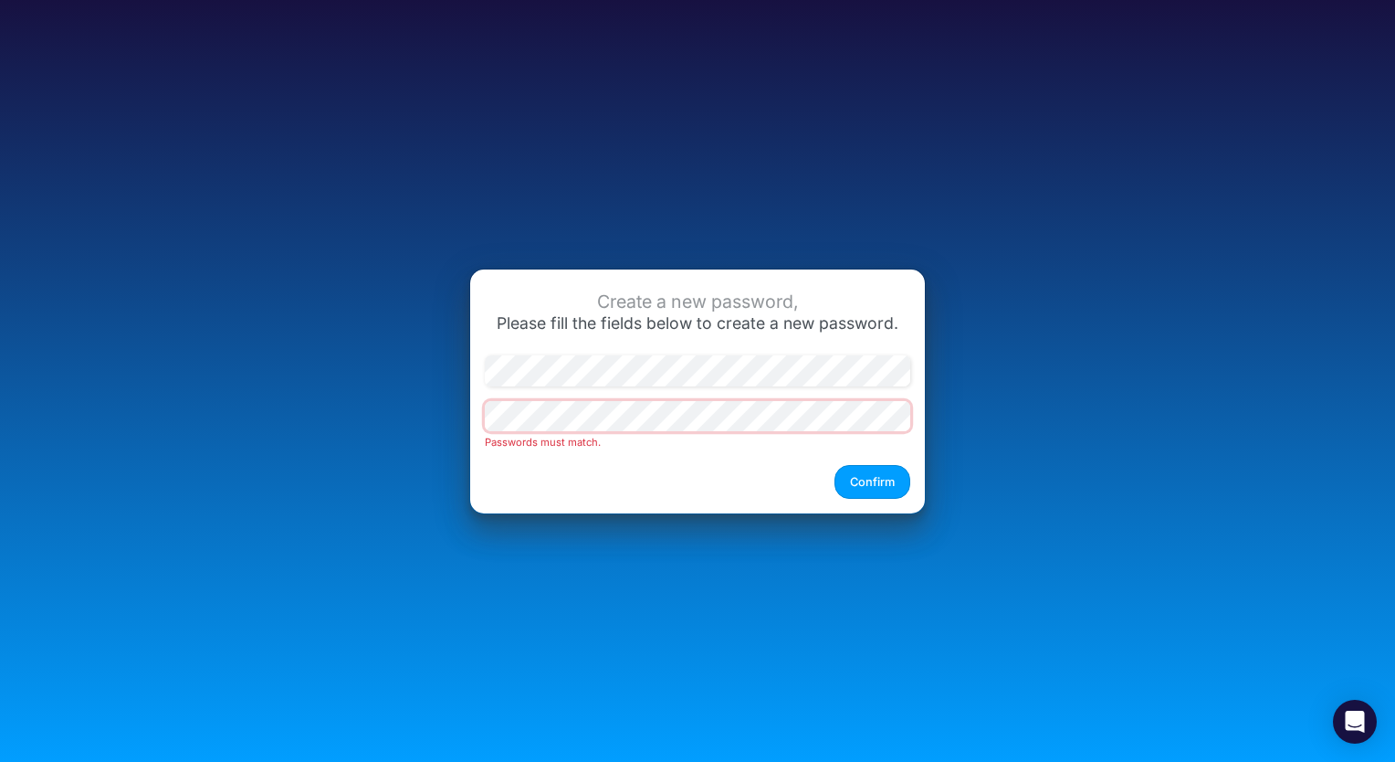
click at [448, 422] on div "Create a new password, Please fill the fields below to create a new password. P…" at bounding box center [698, 381] width 931 height 319
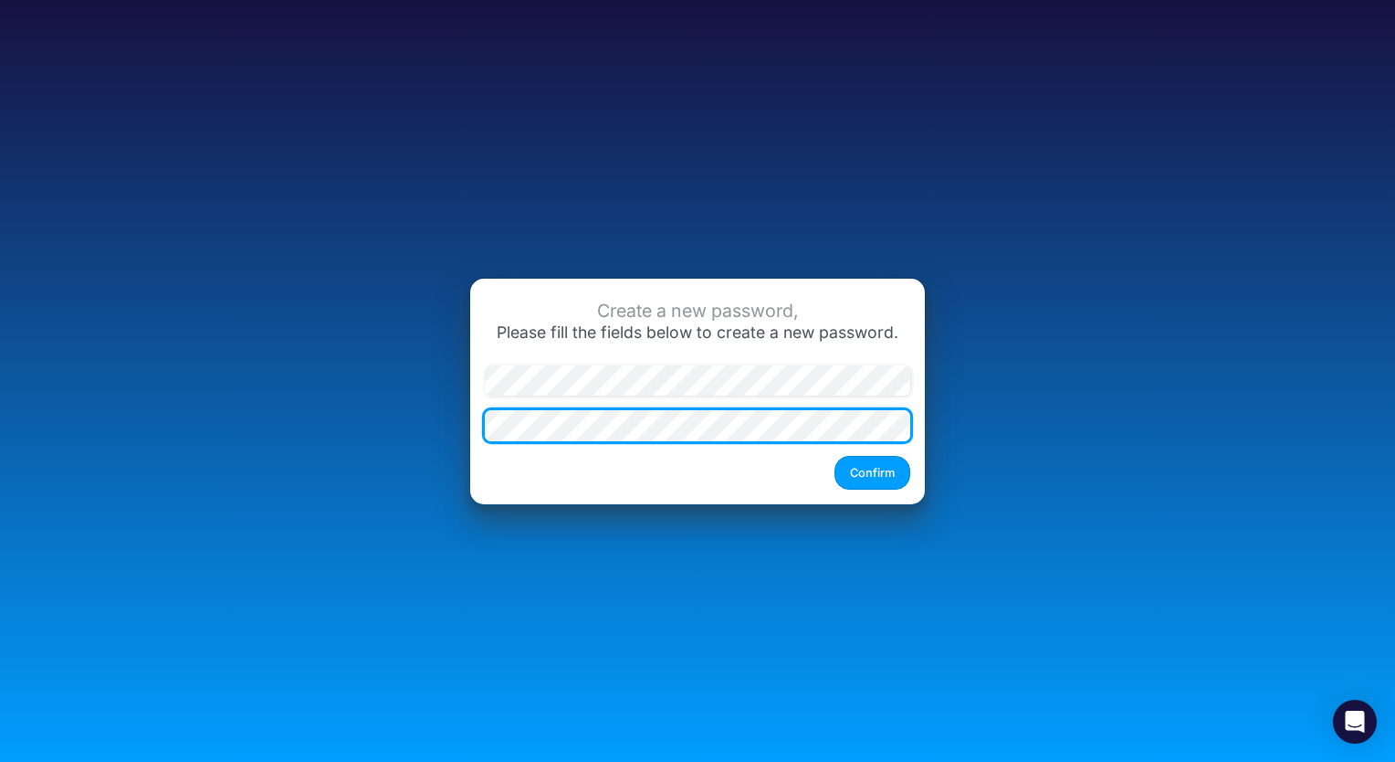
click at [835, 456] on button "Confirm" at bounding box center [873, 473] width 76 height 34
